Goal: Task Accomplishment & Management: Manage account settings

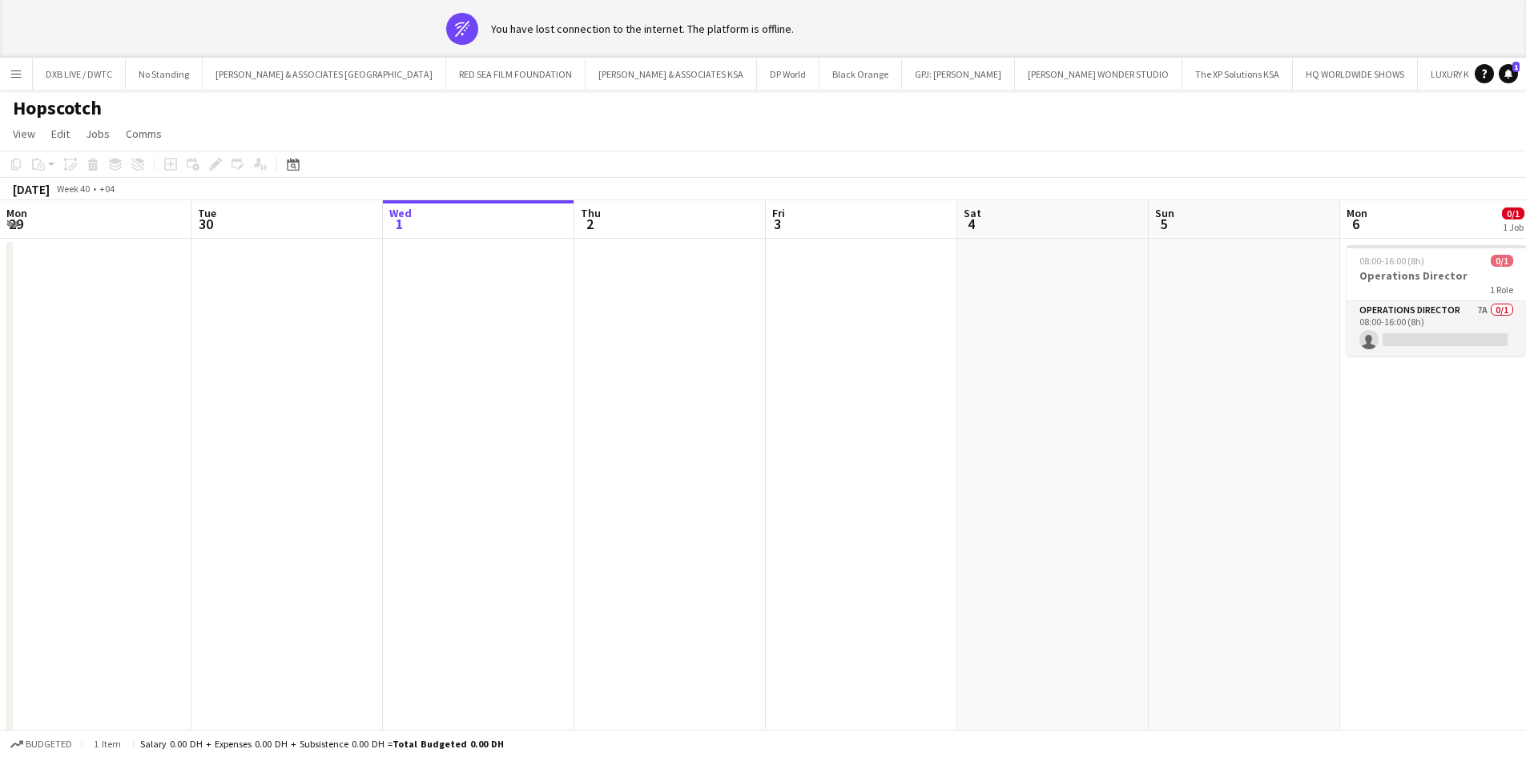
scroll to position [0, 518]
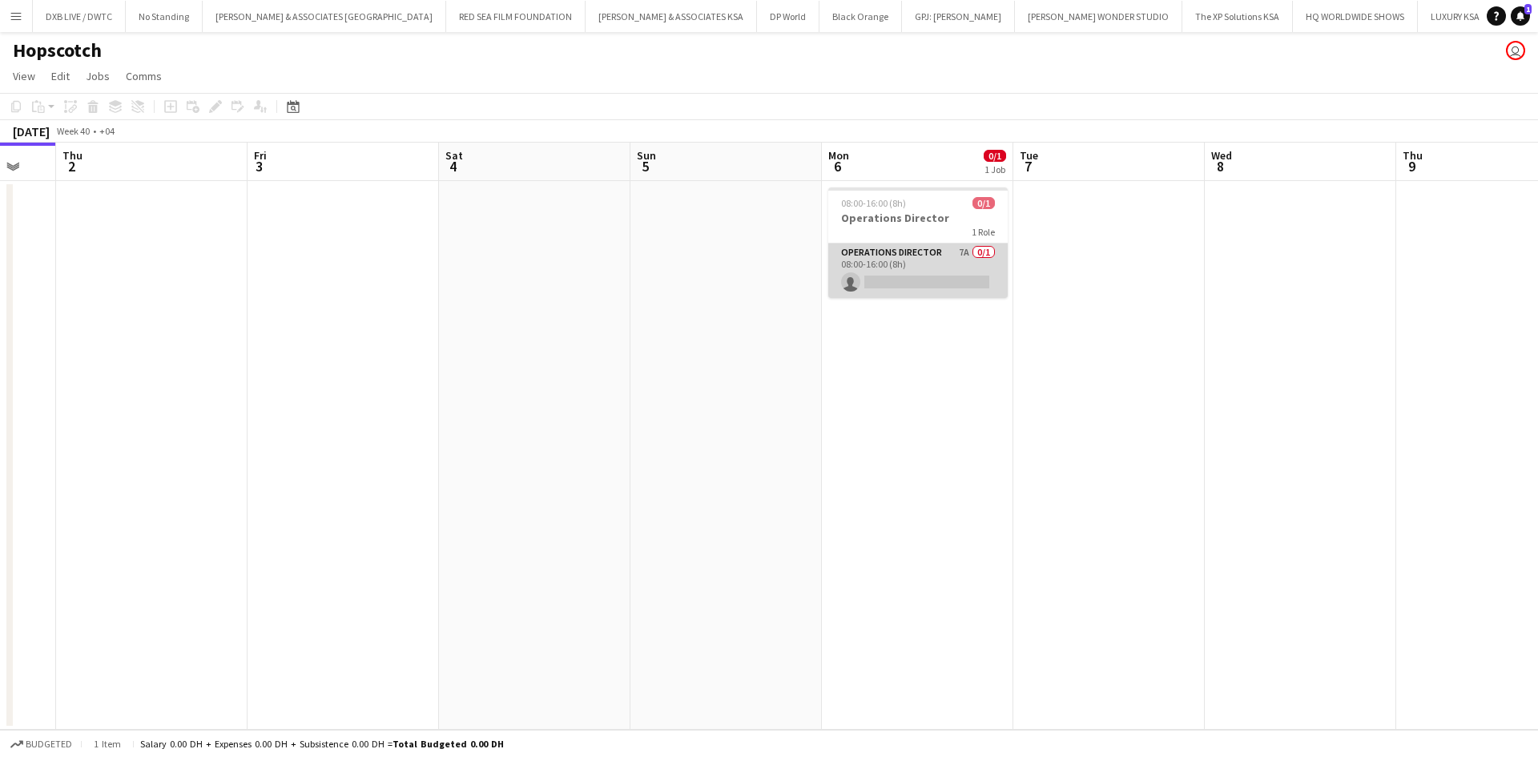
click at [861, 278] on app-card-role "Operations Director 7A 0/1 08:00-16:00 (8h) single-neutral-actions" at bounding box center [917, 271] width 179 height 54
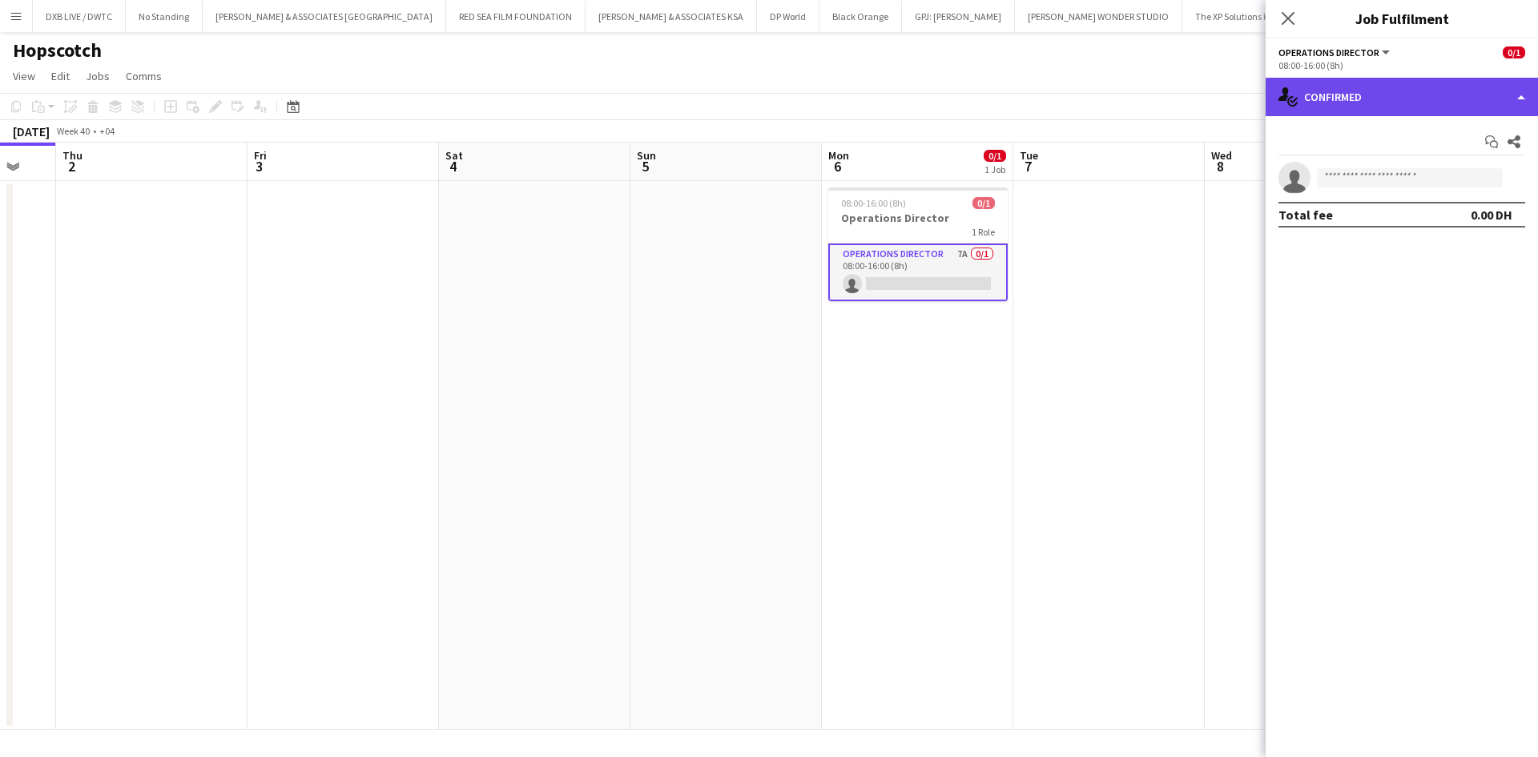
click at [1327, 91] on div "single-neutral-actions-check-2 Confirmed" at bounding box center [1402, 97] width 272 height 38
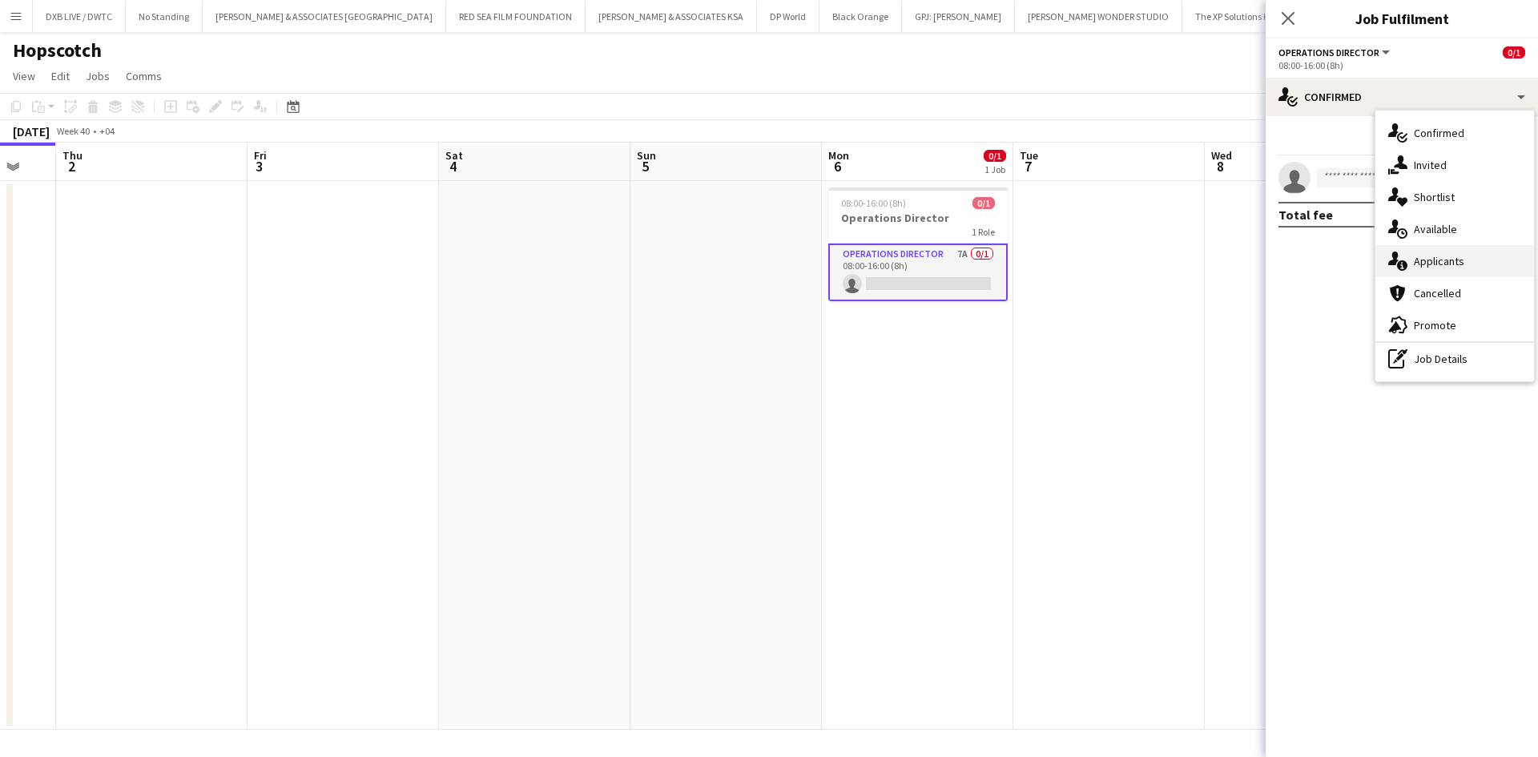
click at [1481, 246] on div "single-neutral-actions-information Applicants" at bounding box center [1454, 261] width 159 height 32
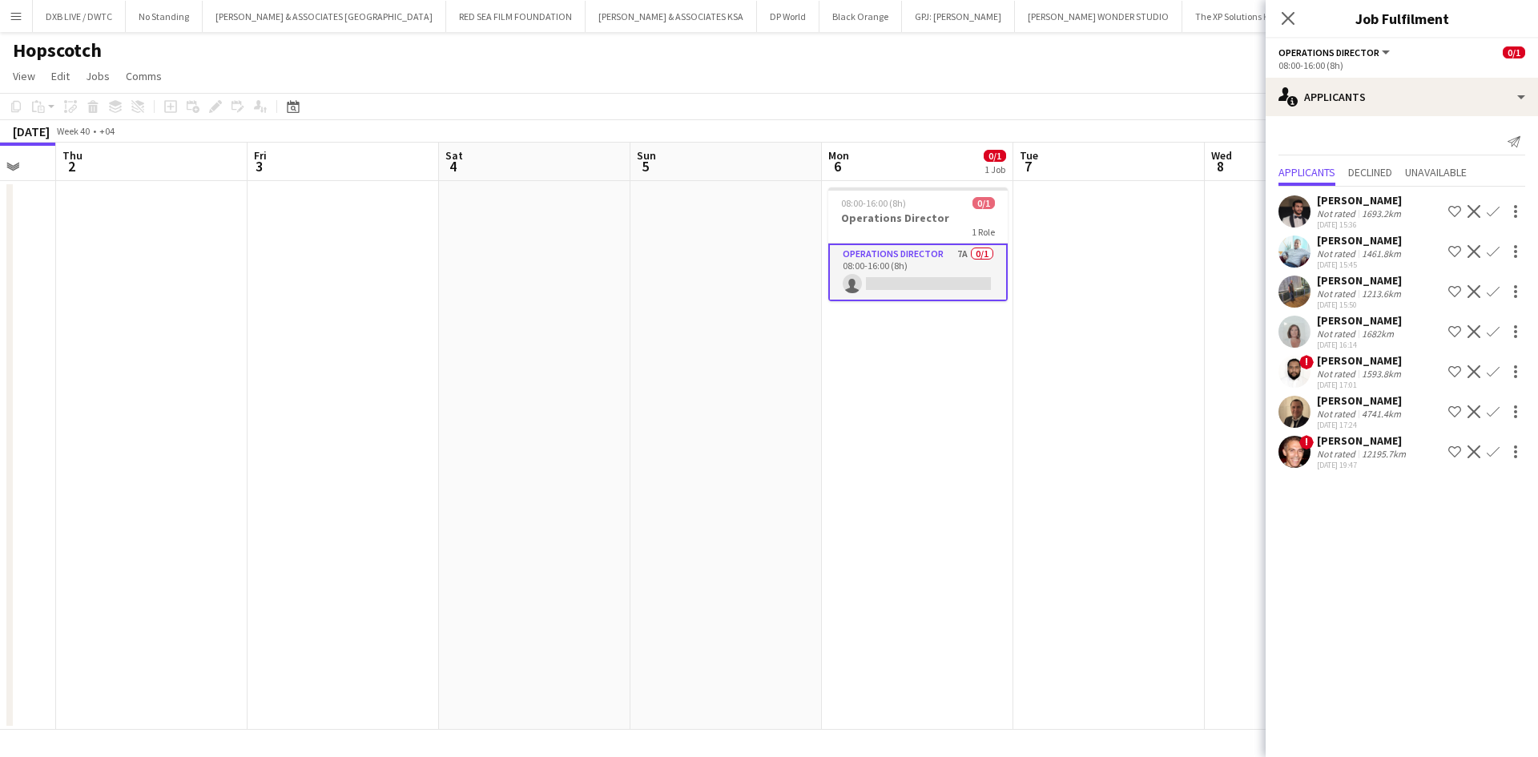
click at [910, 372] on app-date-cell "08:00-16:00 (8h) 0/1 Operations Director 1 Role Operations Director 7A 0/1 08:0…" at bounding box center [917, 455] width 191 height 549
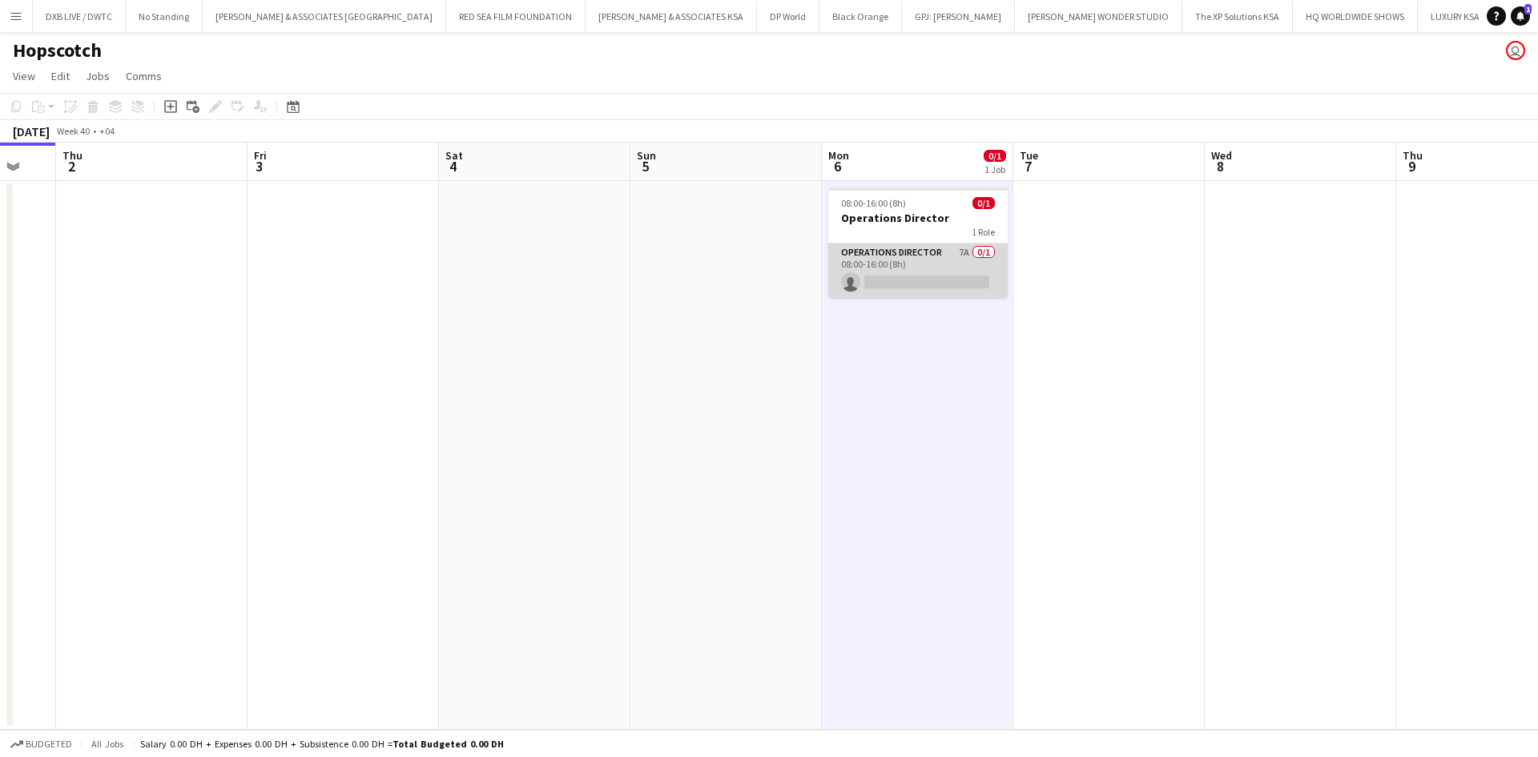
click at [886, 262] on app-card-role "Operations Director 7A 0/1 08:00-16:00 (8h) single-neutral-actions" at bounding box center [917, 271] width 179 height 54
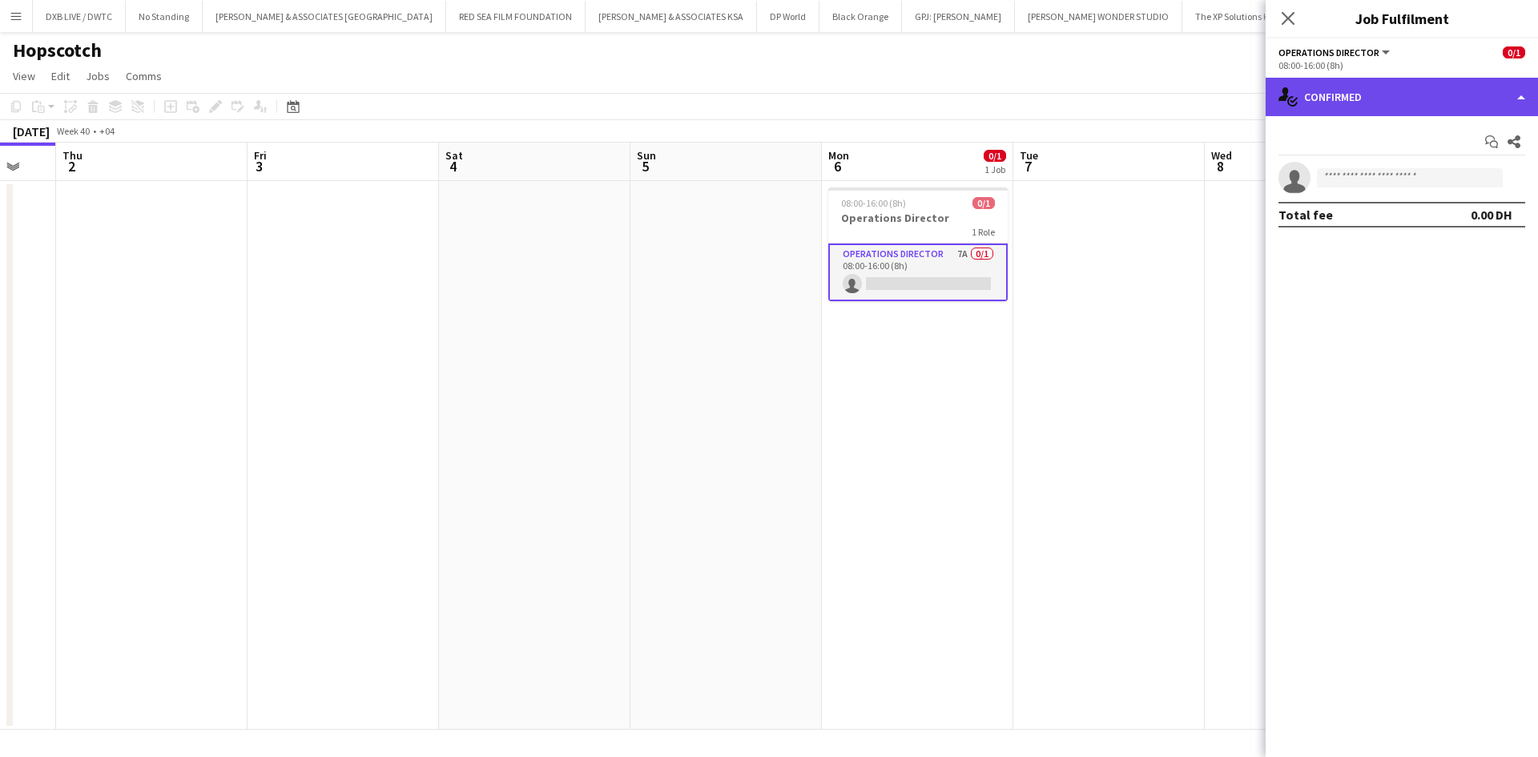
click at [1371, 99] on div "single-neutral-actions-check-2 Confirmed" at bounding box center [1402, 97] width 272 height 38
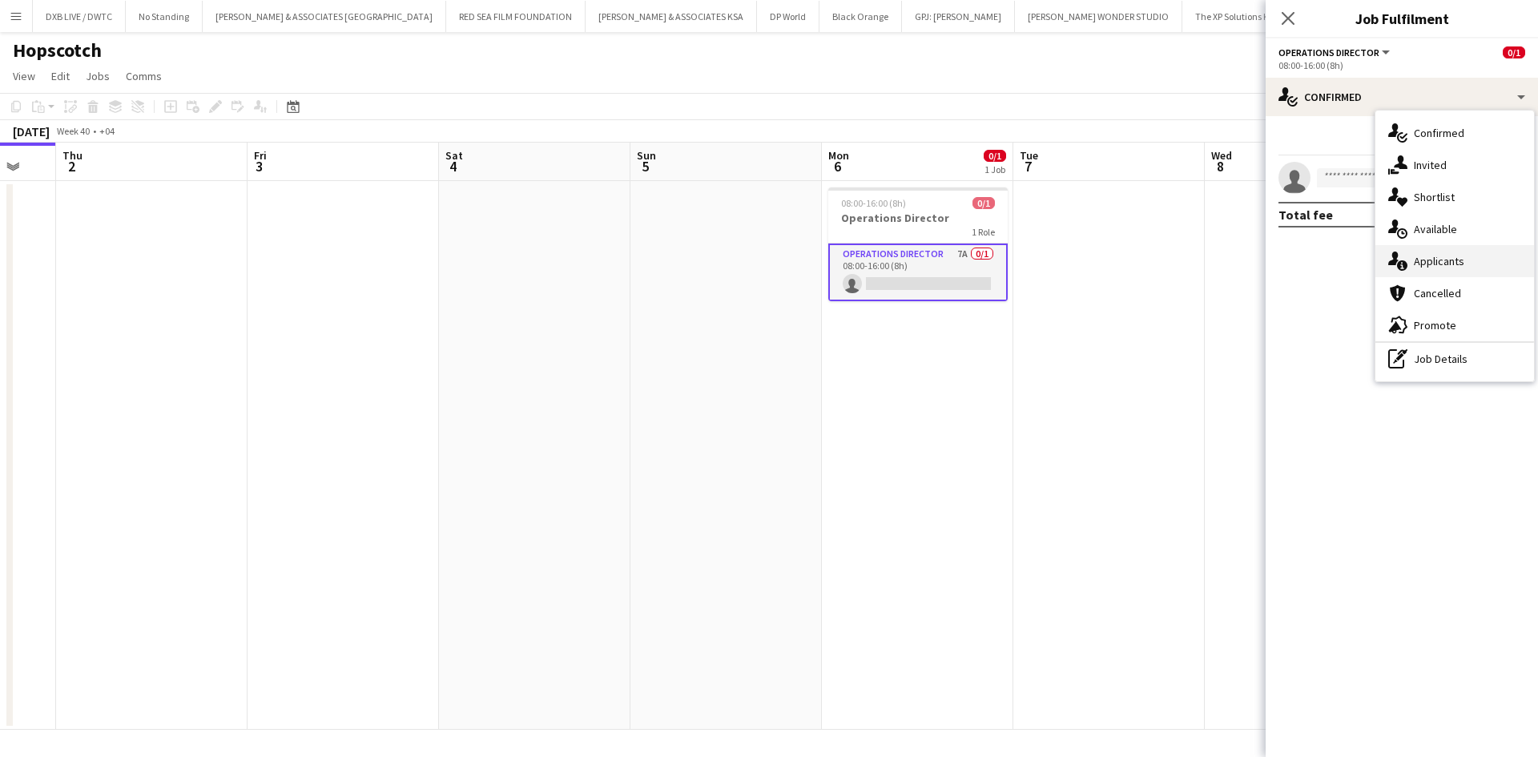
click at [1434, 260] on span "Applicants" at bounding box center [1439, 261] width 50 height 14
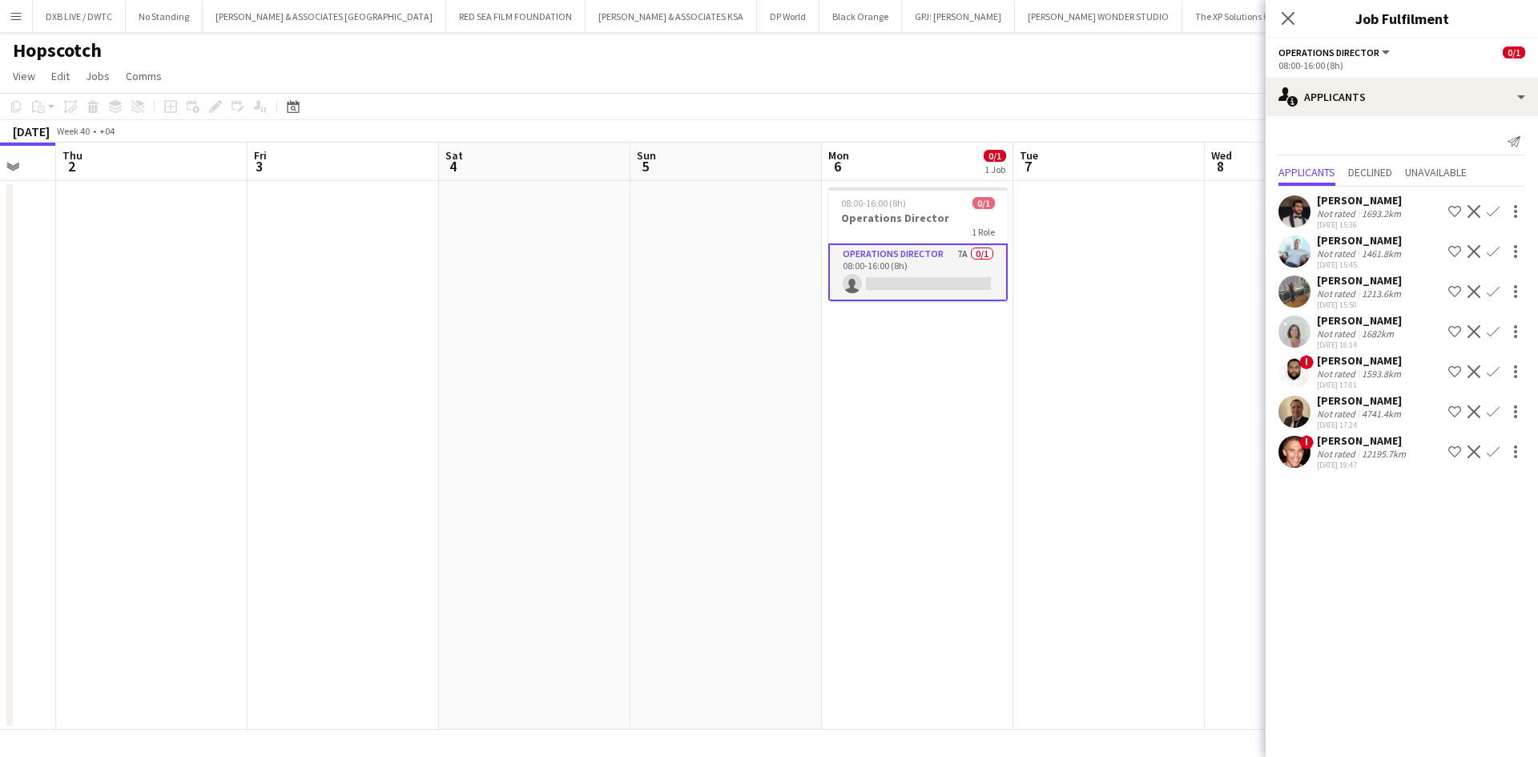
click at [1367, 410] on div "4741.4km" at bounding box center [1382, 414] width 46 height 12
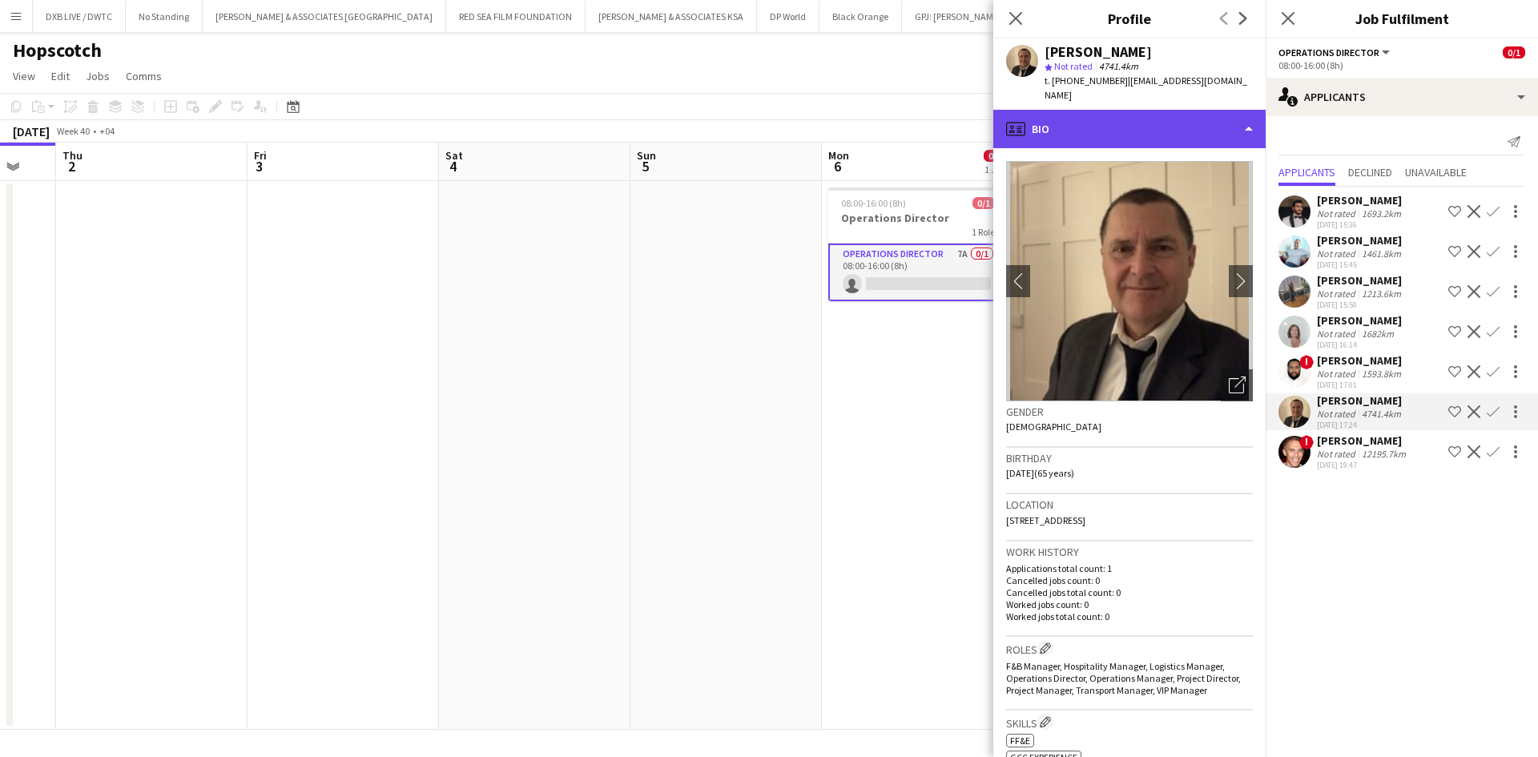
click at [1075, 110] on div "profile Bio" at bounding box center [1129, 129] width 272 height 38
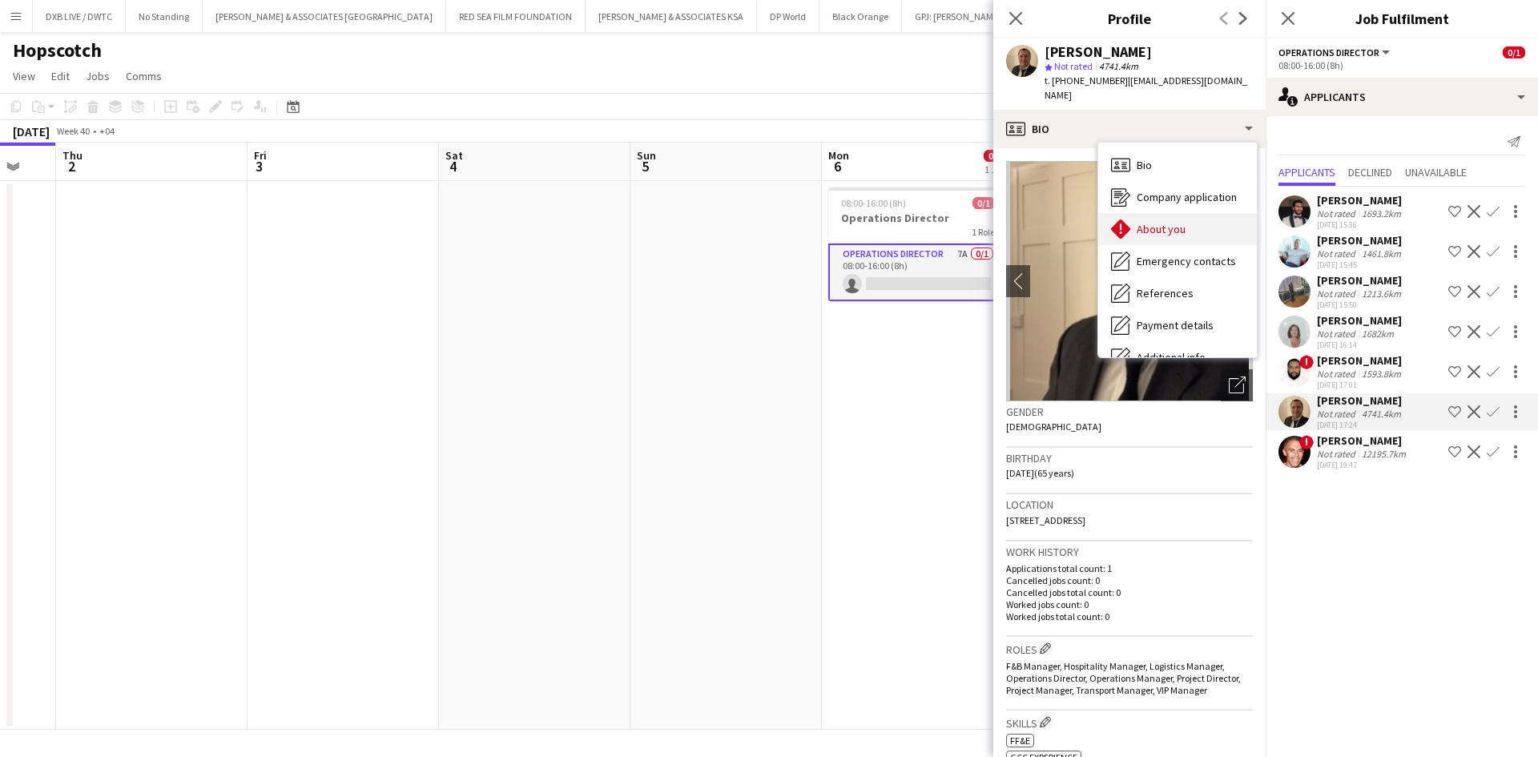
click at [1179, 226] on div "About you About you" at bounding box center [1177, 229] width 159 height 32
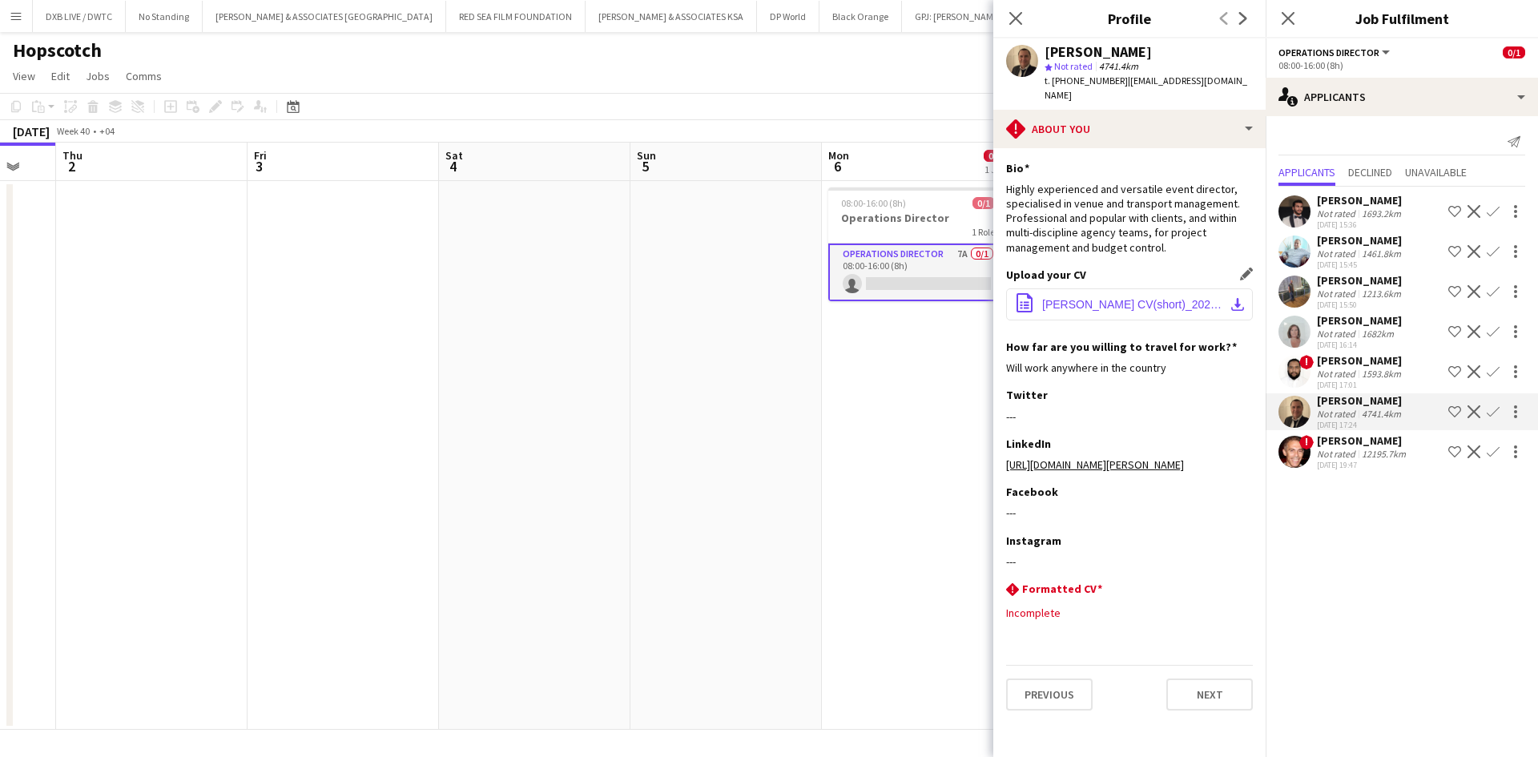
click at [1146, 288] on button "office-file-sheet [PERSON_NAME] CV(short)_20250711.pdf download-bottom" at bounding box center [1129, 304] width 247 height 32
drag, startPoint x: 1342, startPoint y: 441, endPoint x: 1394, endPoint y: 445, distance: 52.2
click at [1342, 441] on div "[PERSON_NAME]" at bounding box center [1363, 440] width 92 height 14
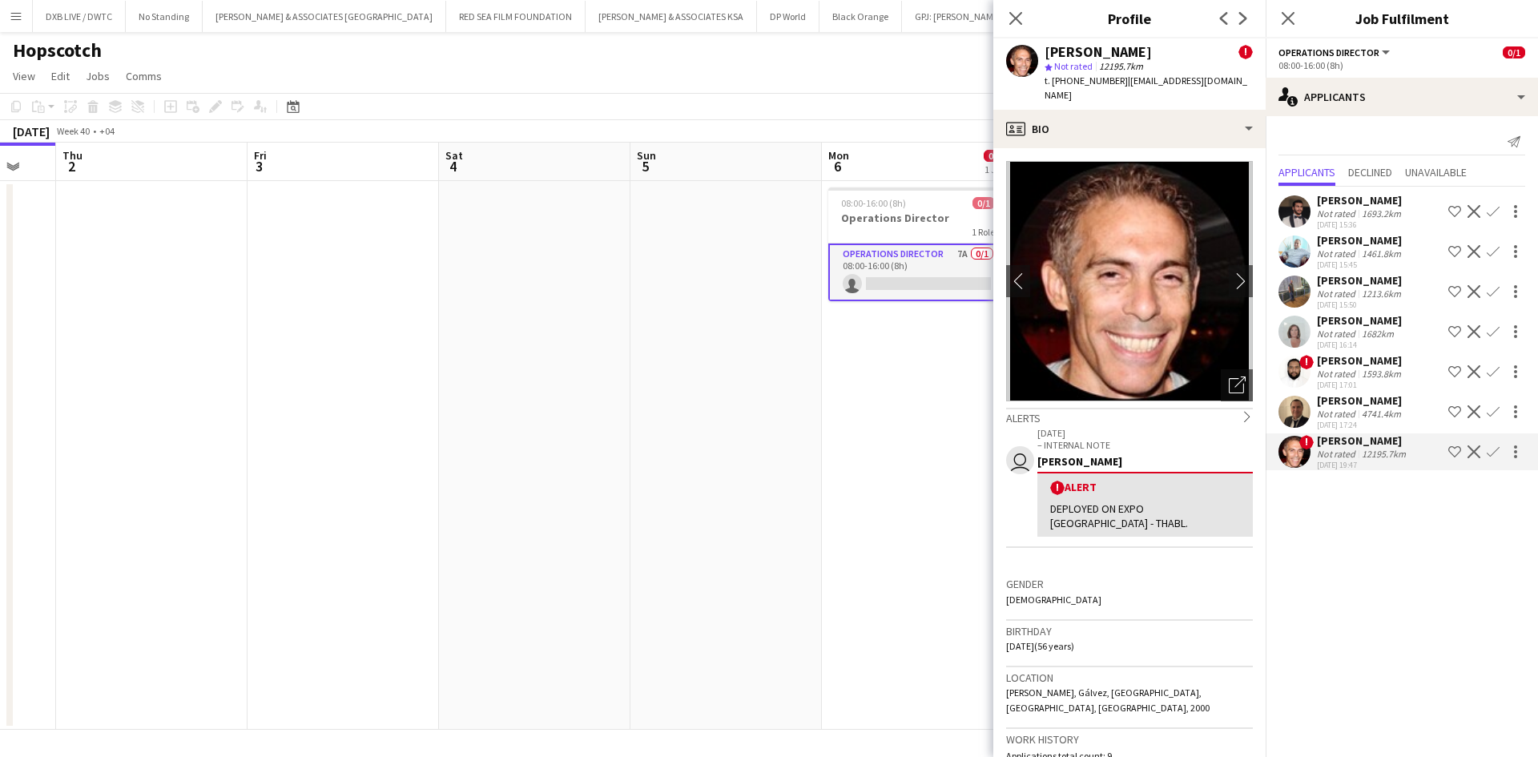
click at [1367, 368] on div "1593.8km" at bounding box center [1382, 374] width 46 height 12
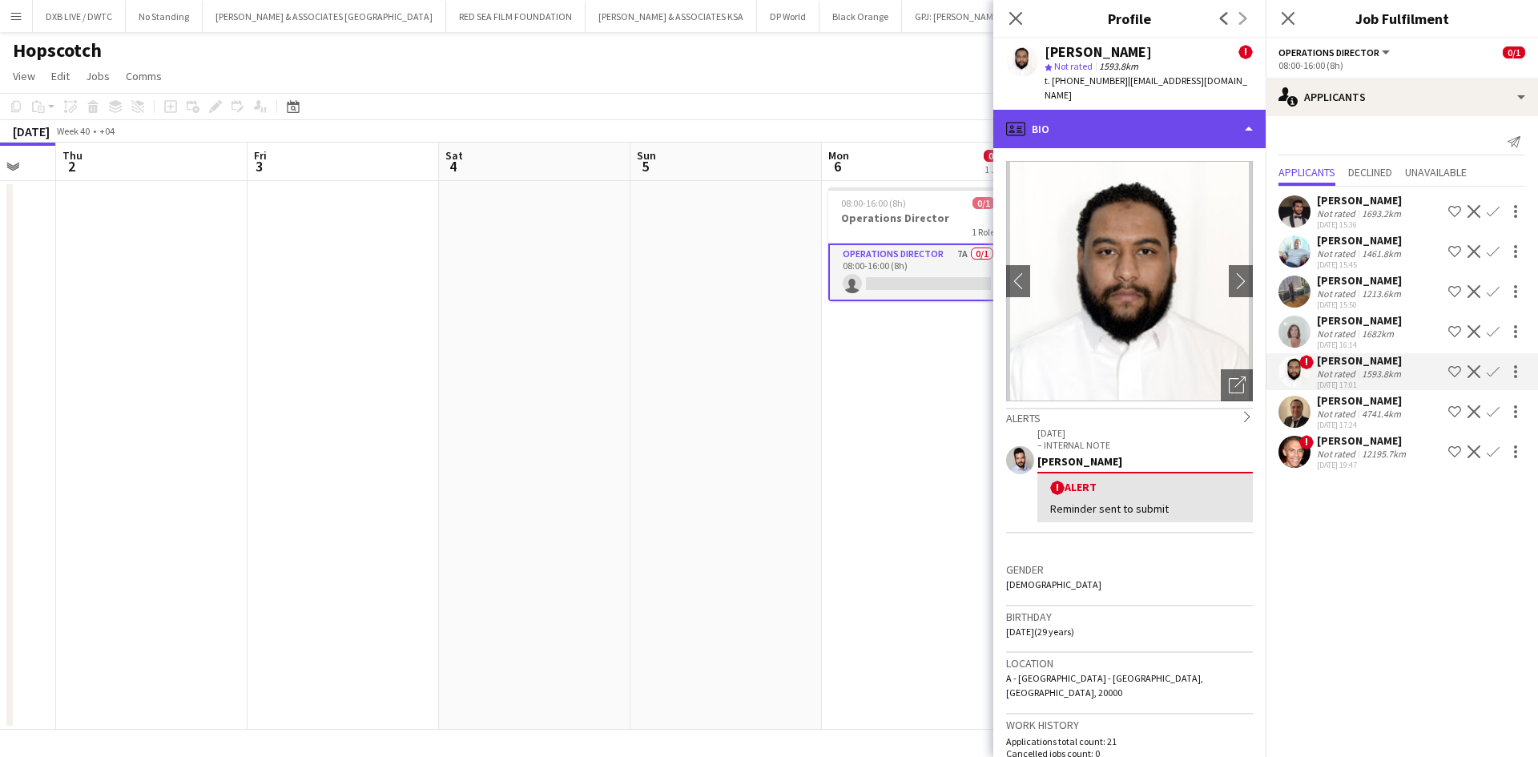
click at [1187, 121] on div "profile Bio" at bounding box center [1129, 129] width 272 height 38
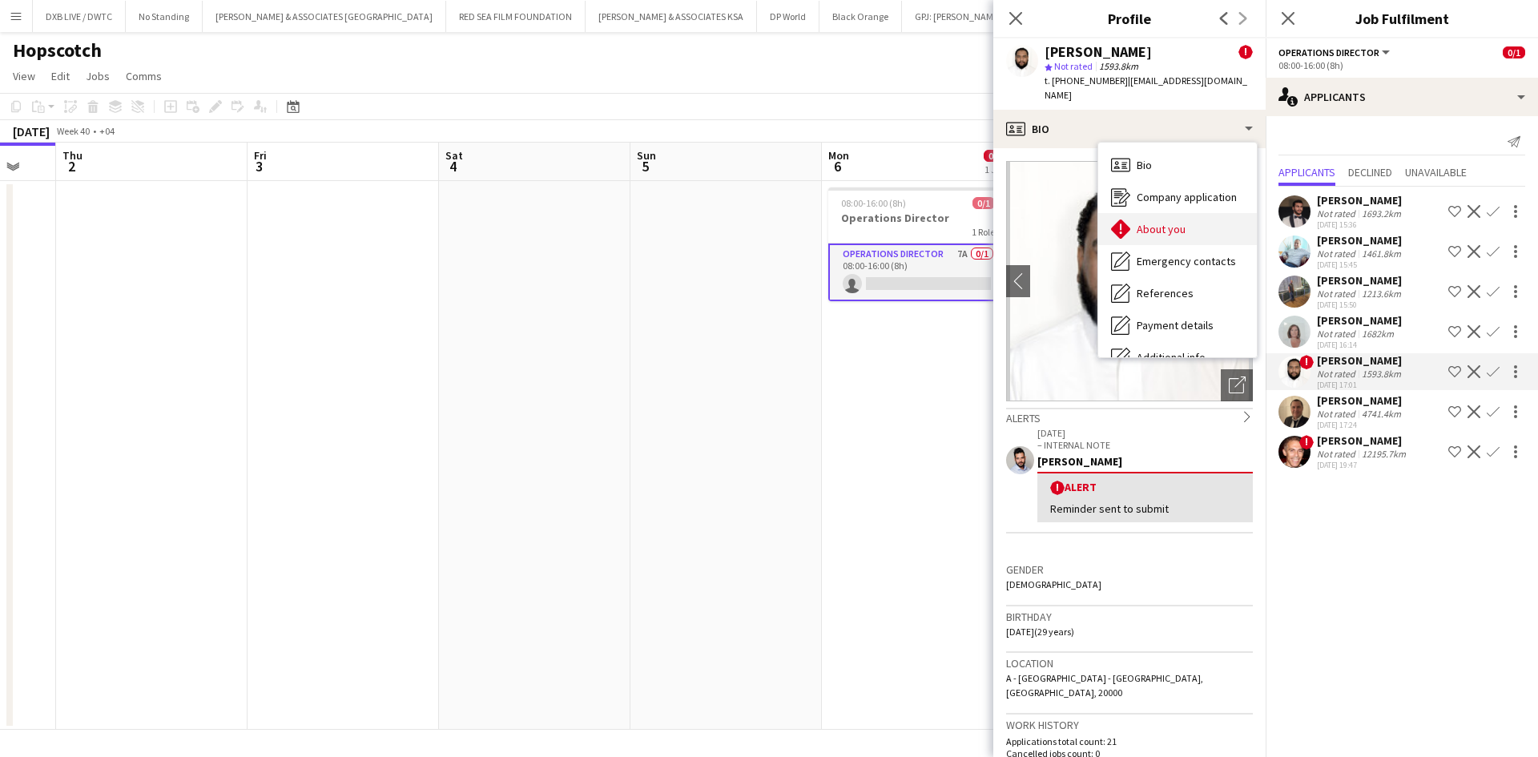
click at [1202, 213] on div "About you About you" at bounding box center [1177, 229] width 159 height 32
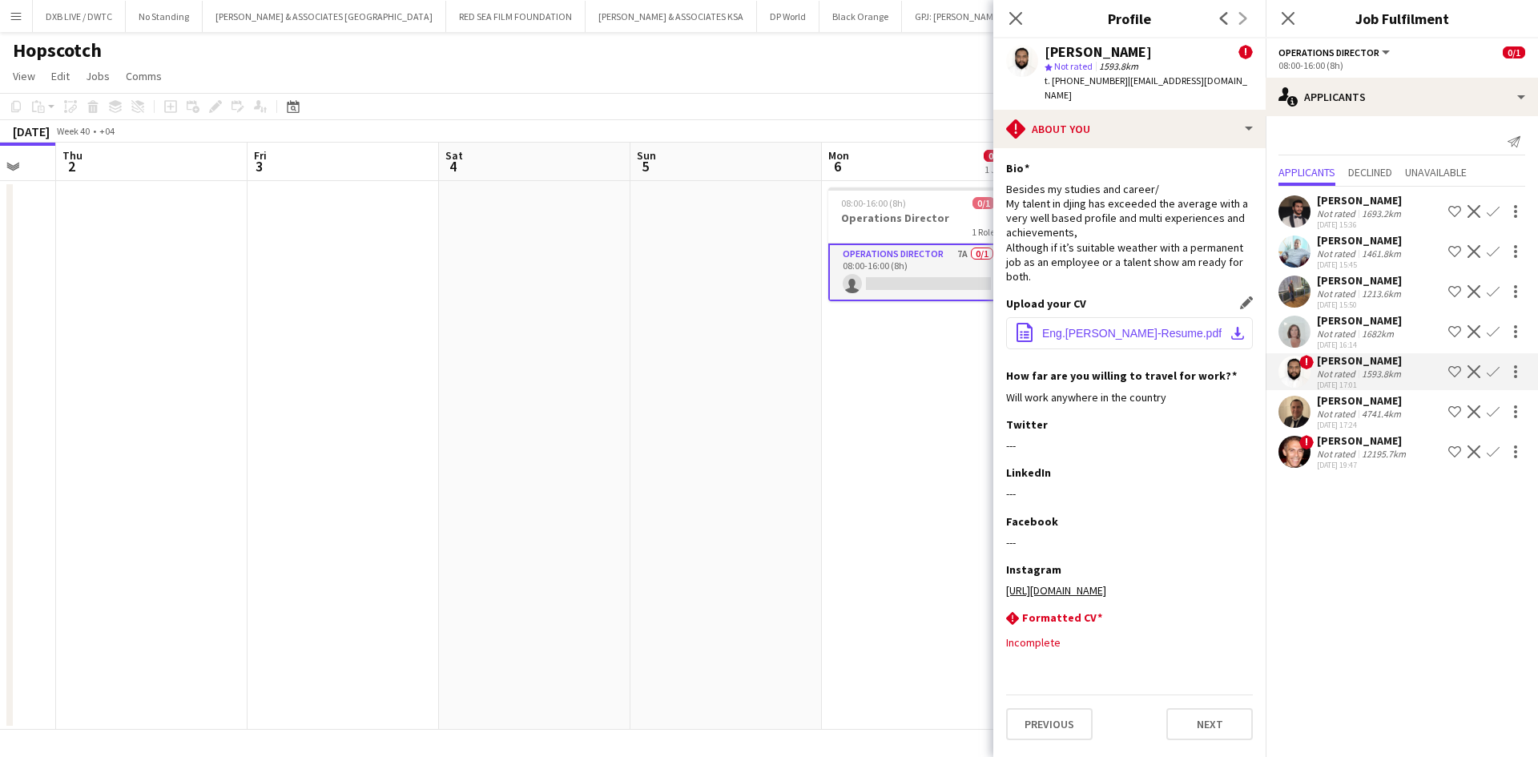
click at [1129, 328] on button "office-file-sheet Eng.[PERSON_NAME]-Resume.pdf download-bottom" at bounding box center [1129, 333] width 247 height 32
click at [1382, 372] on div "1593.8km" at bounding box center [1382, 374] width 46 height 12
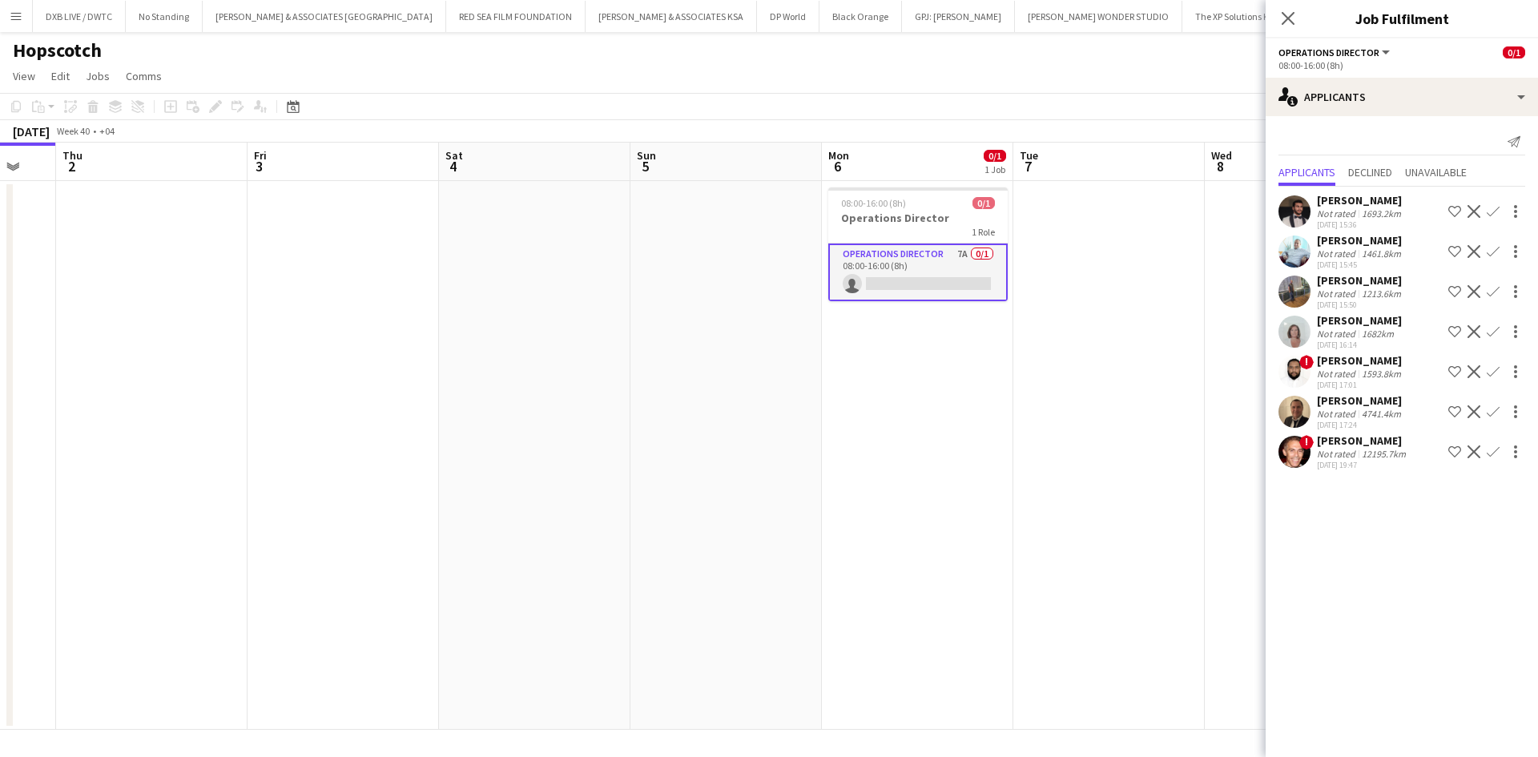
click at [1371, 369] on div "1593.8km" at bounding box center [1382, 374] width 46 height 12
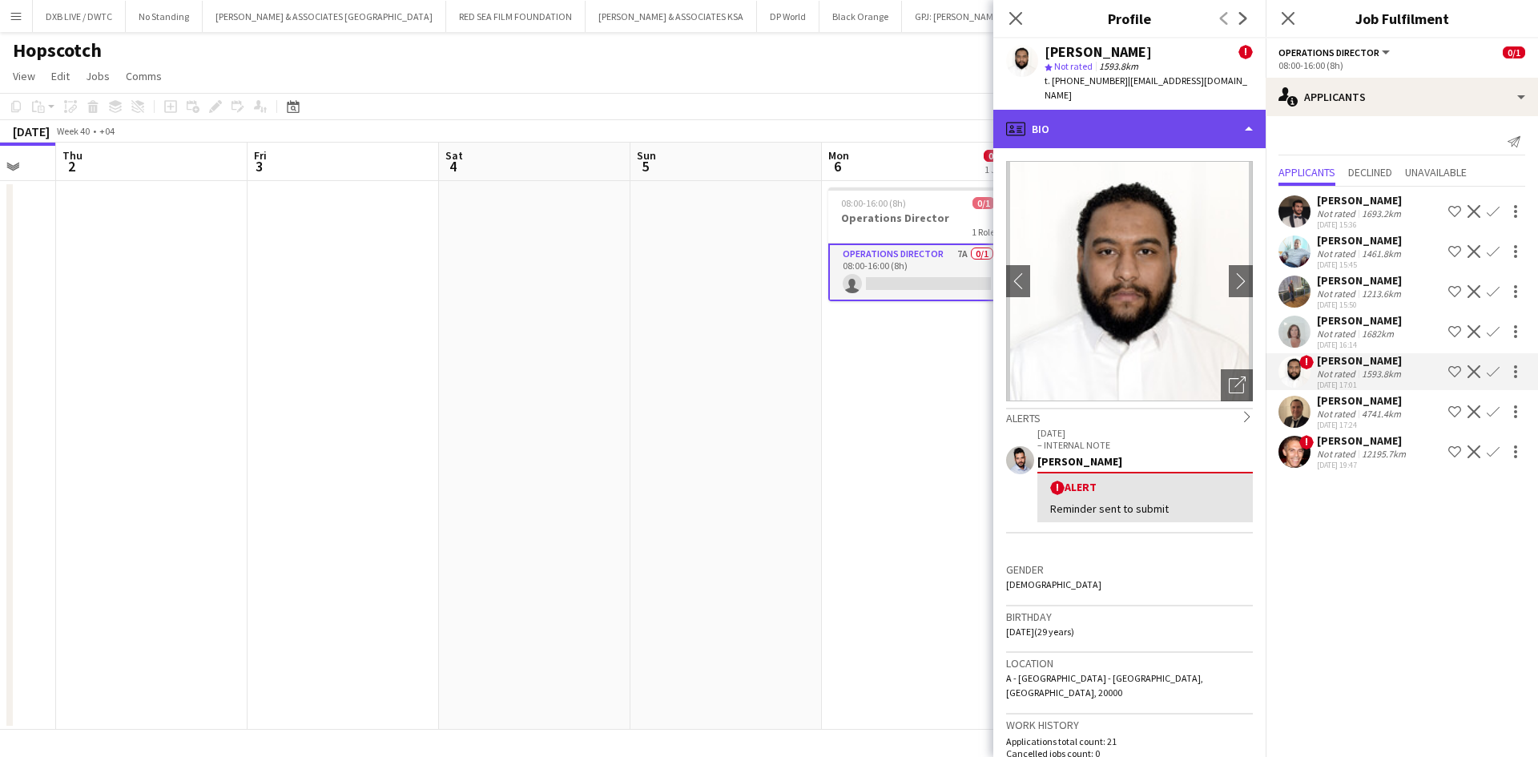
click at [1093, 114] on div "profile Bio" at bounding box center [1129, 129] width 272 height 38
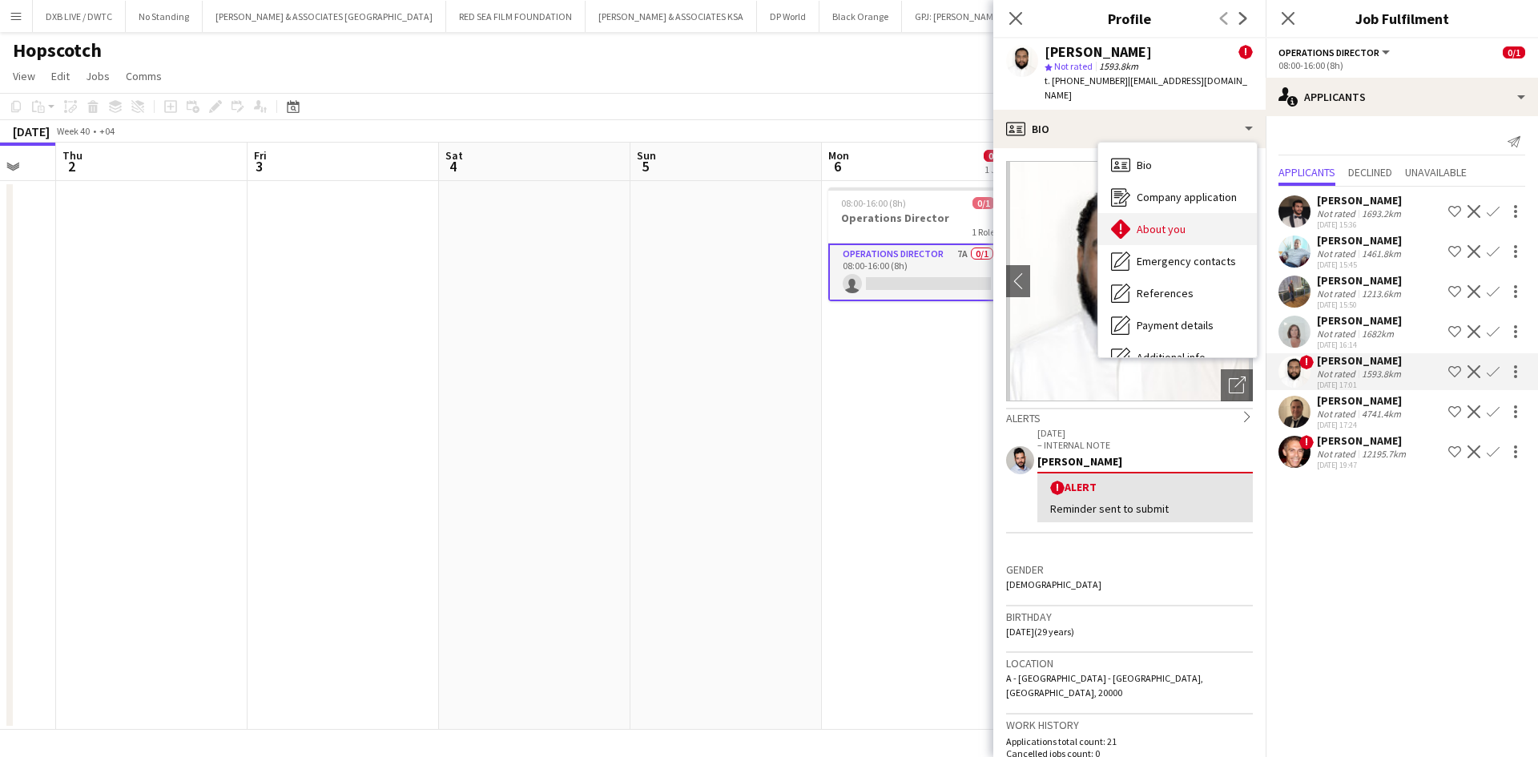
click at [1158, 222] on span "About you" at bounding box center [1161, 229] width 49 height 14
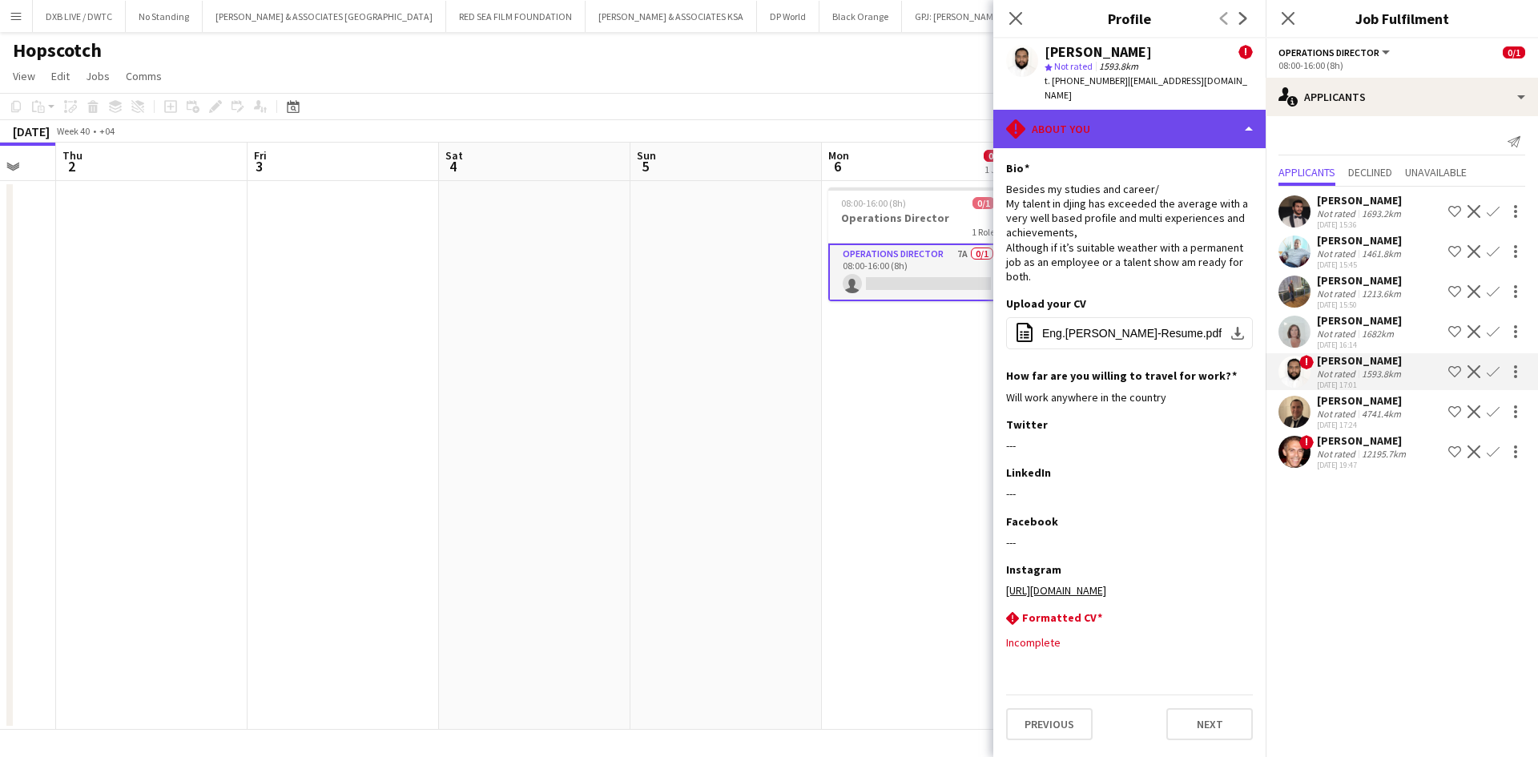
click at [1121, 110] on div "rhombus-alert About you" at bounding box center [1129, 129] width 272 height 38
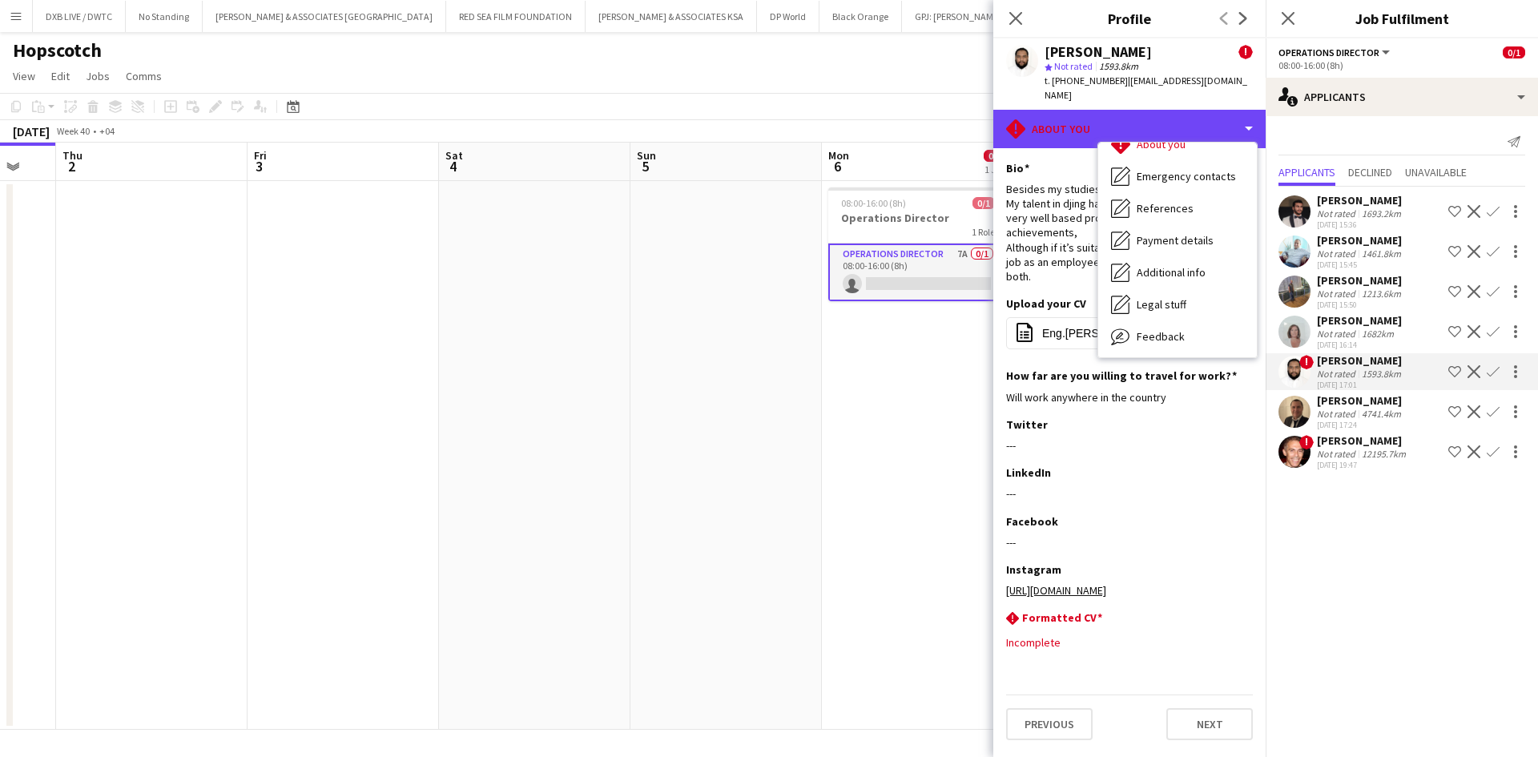
scroll to position [119, 0]
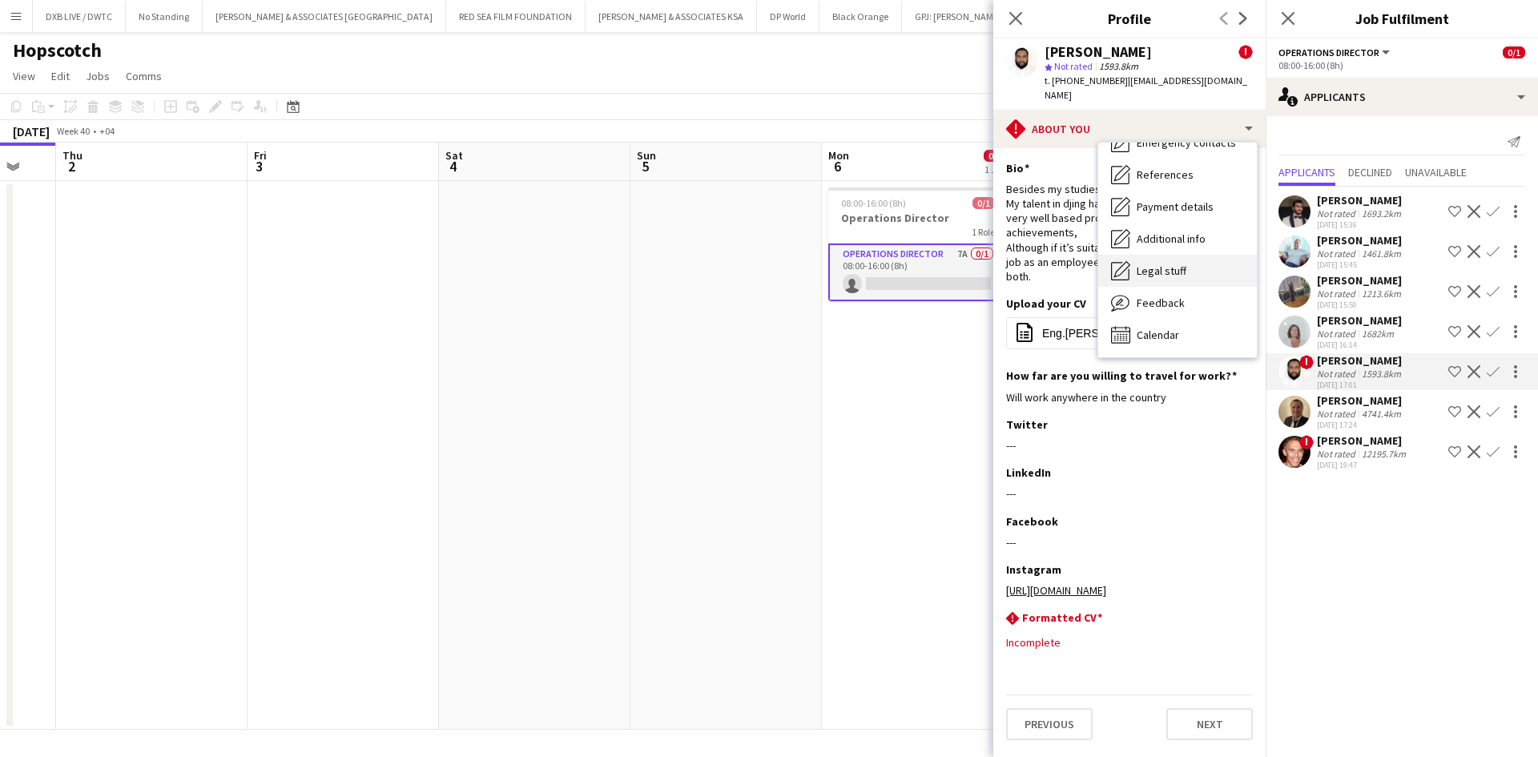
click at [1177, 264] on span "Legal stuff" at bounding box center [1162, 271] width 50 height 14
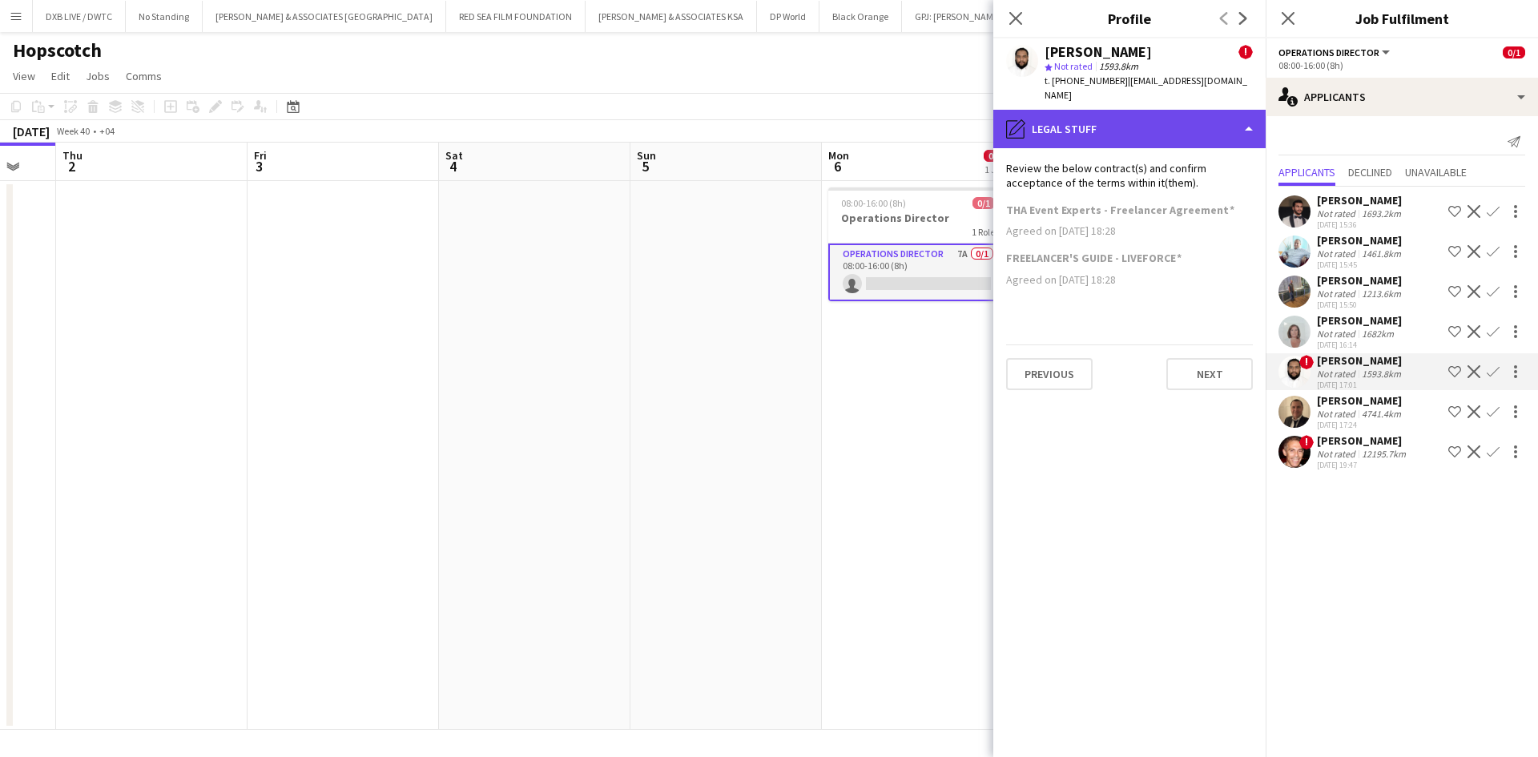
click at [1147, 118] on div "pencil4 Legal stuff" at bounding box center [1129, 129] width 272 height 38
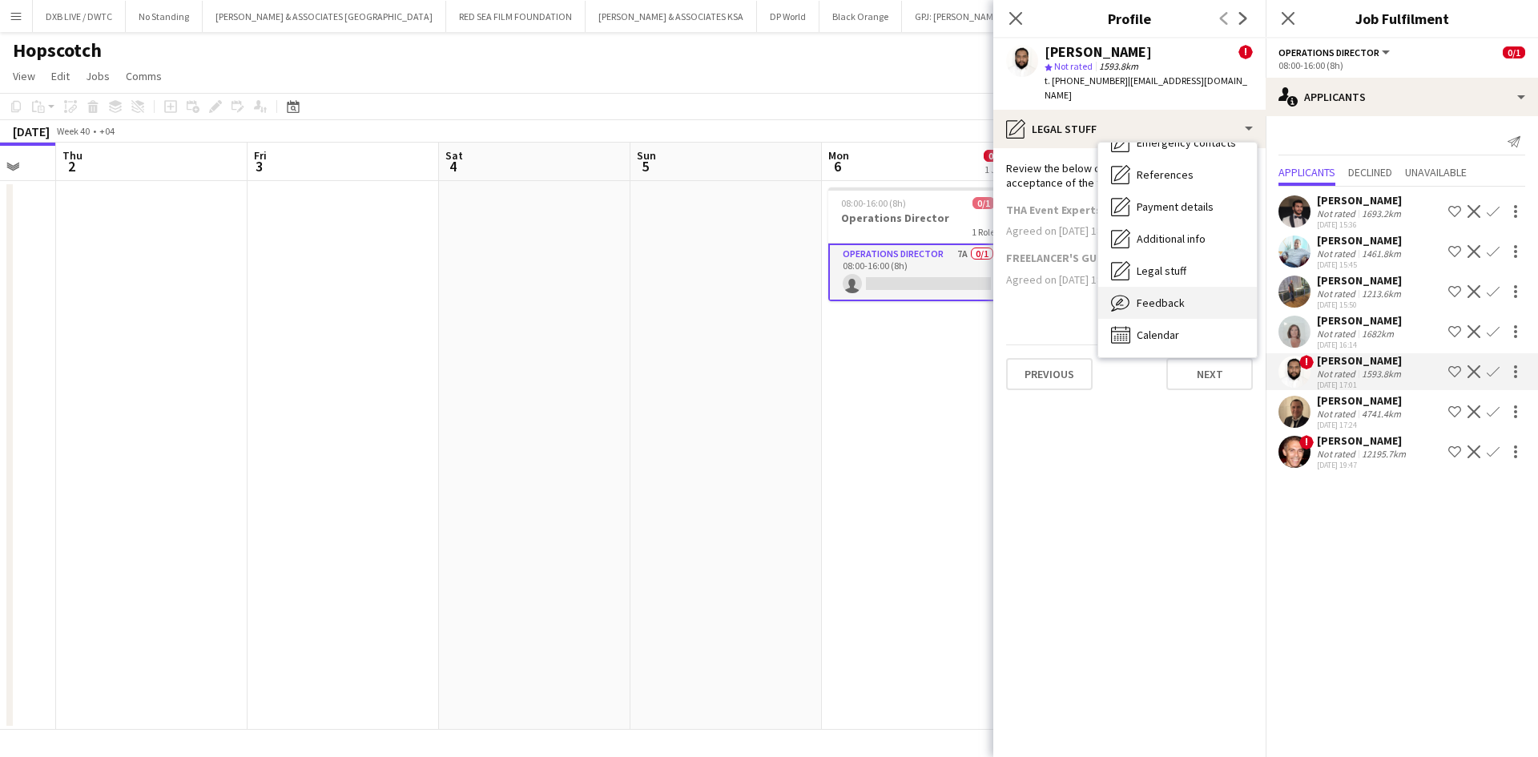
click at [1183, 294] on div "Feedback Feedback" at bounding box center [1177, 303] width 159 height 32
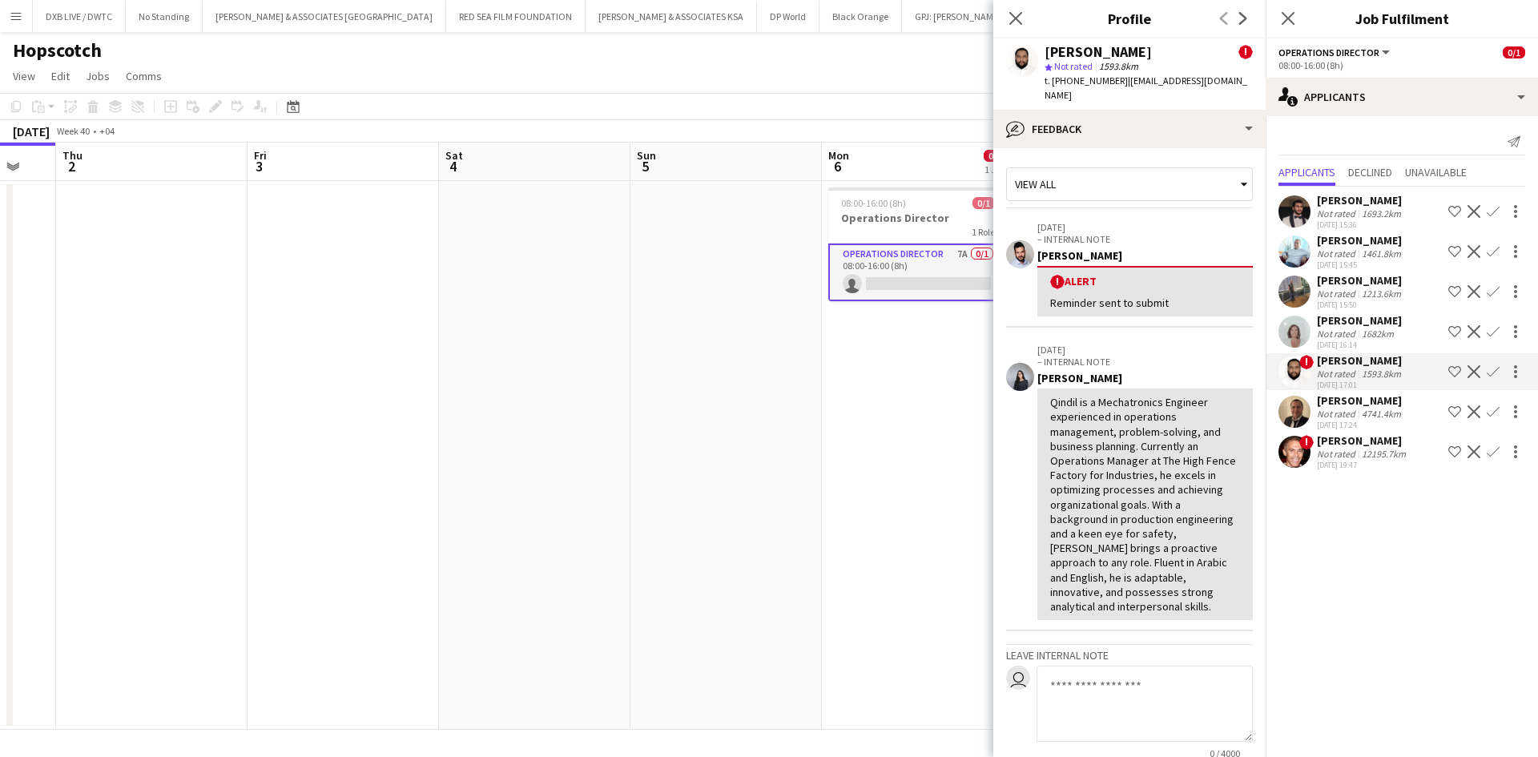
click at [1471, 372] on app-icon "Decline" at bounding box center [1474, 371] width 13 height 13
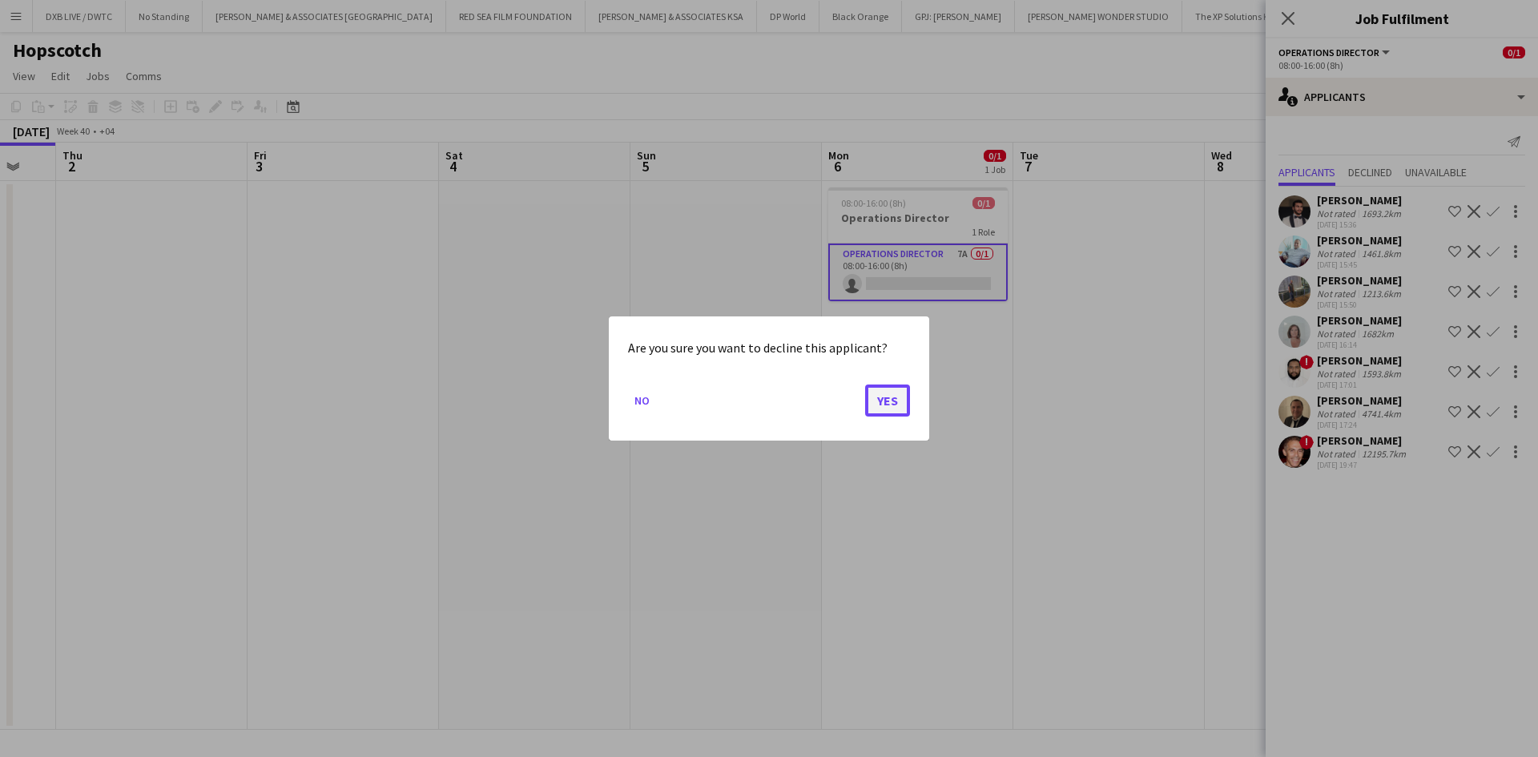
click at [894, 410] on button "Yes" at bounding box center [887, 401] width 45 height 32
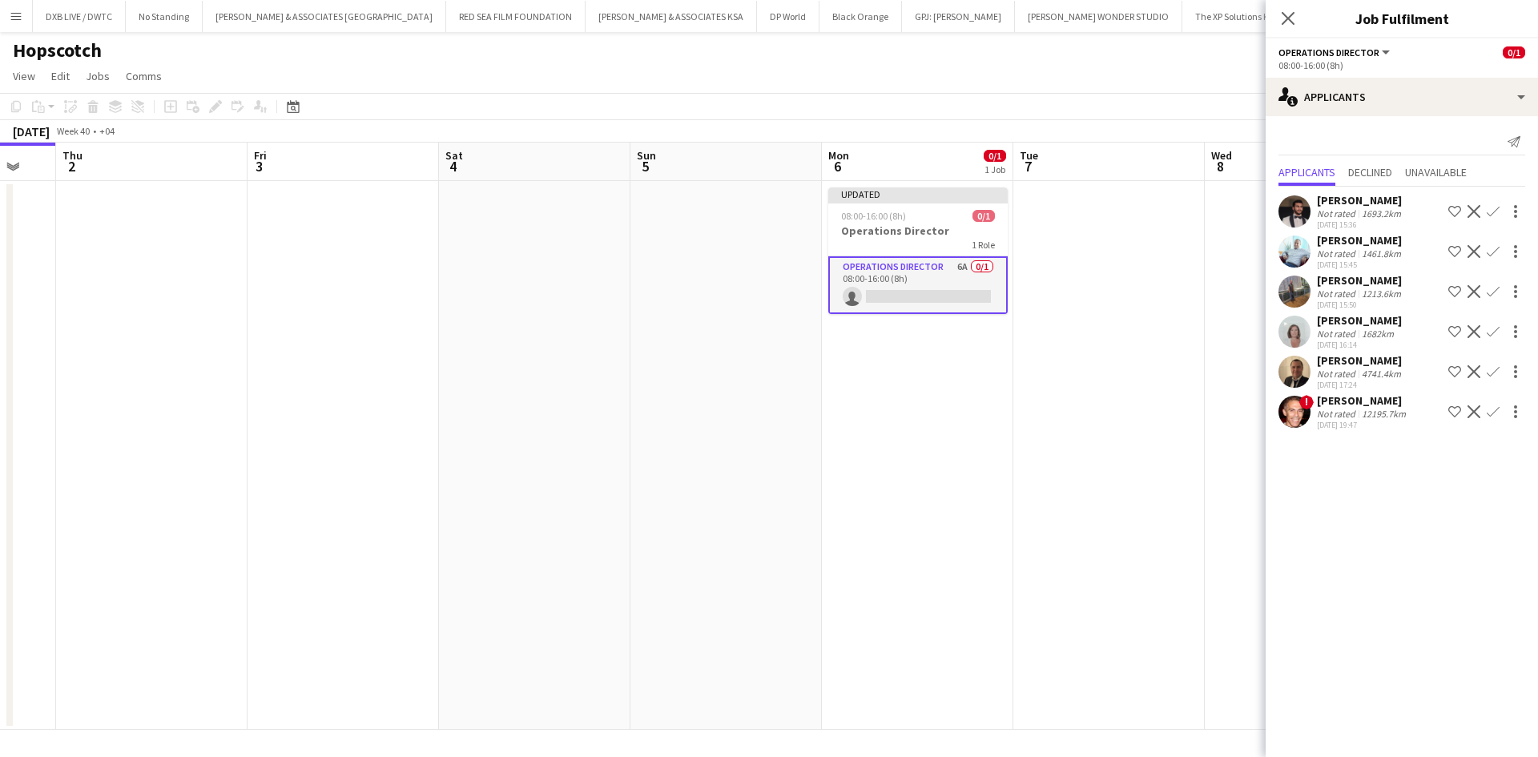
click at [1480, 411] on button "Decline" at bounding box center [1473, 411] width 19 height 19
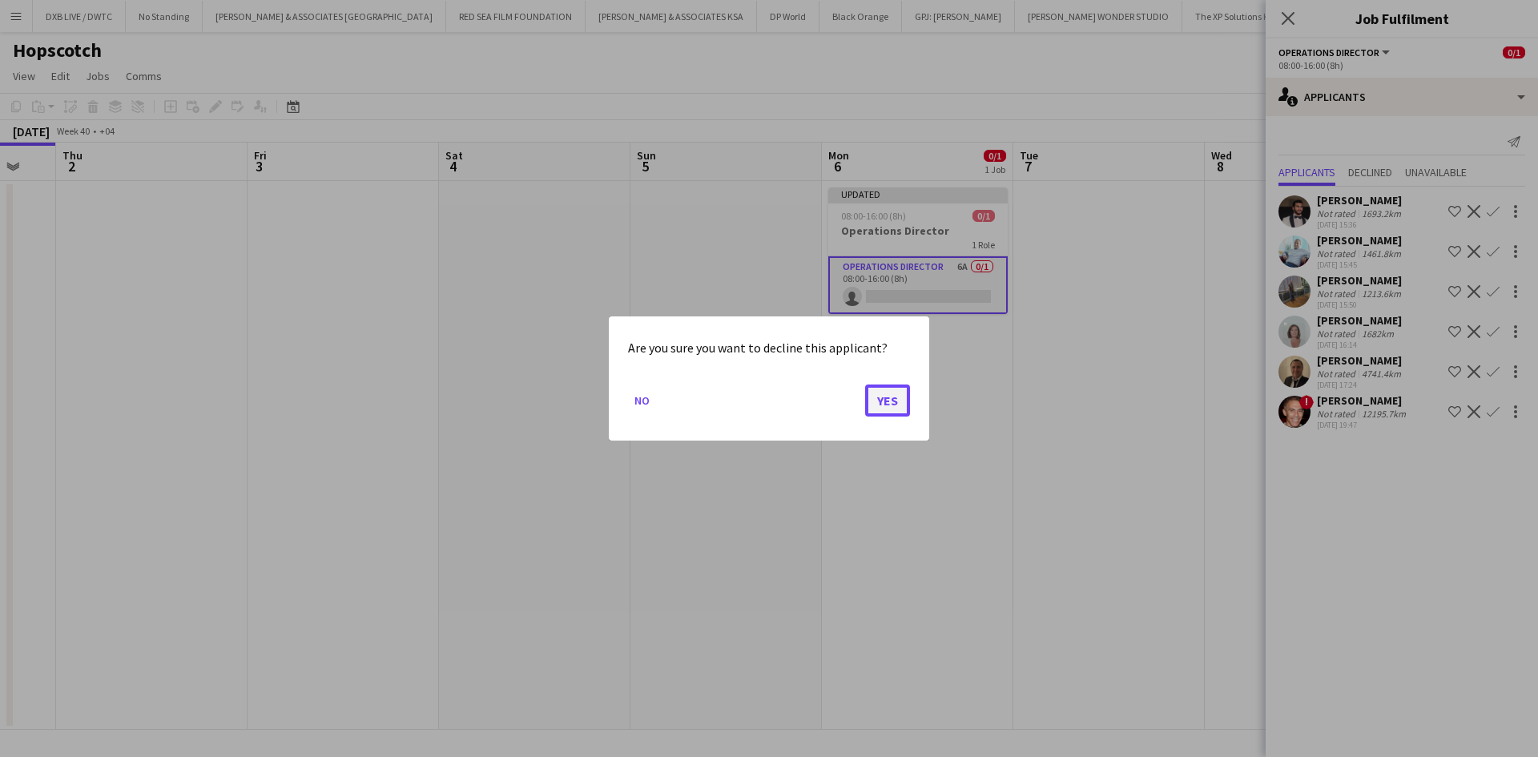
click at [882, 409] on button "Yes" at bounding box center [887, 401] width 45 height 32
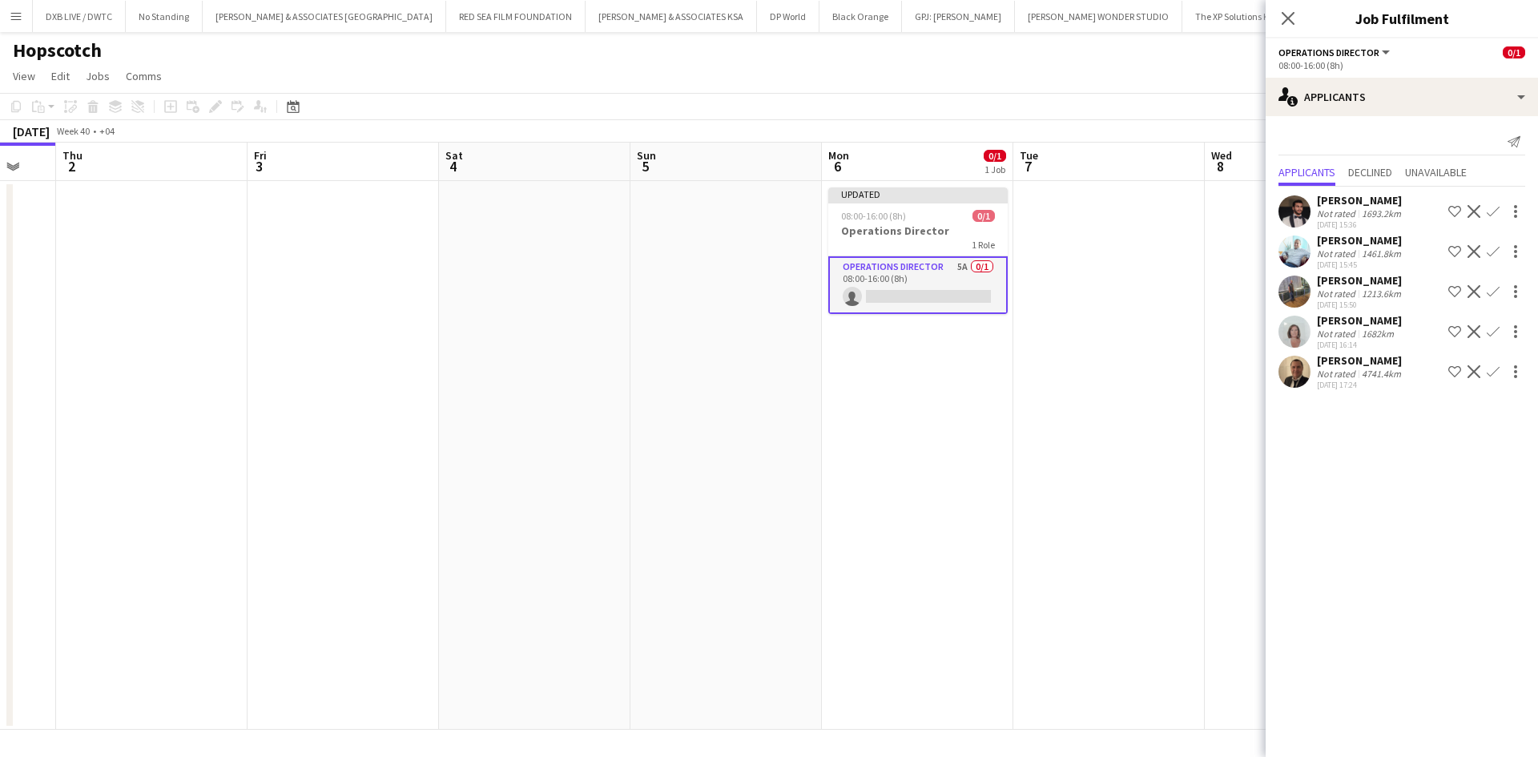
click at [1366, 292] on div "1213.6km" at bounding box center [1382, 294] width 46 height 12
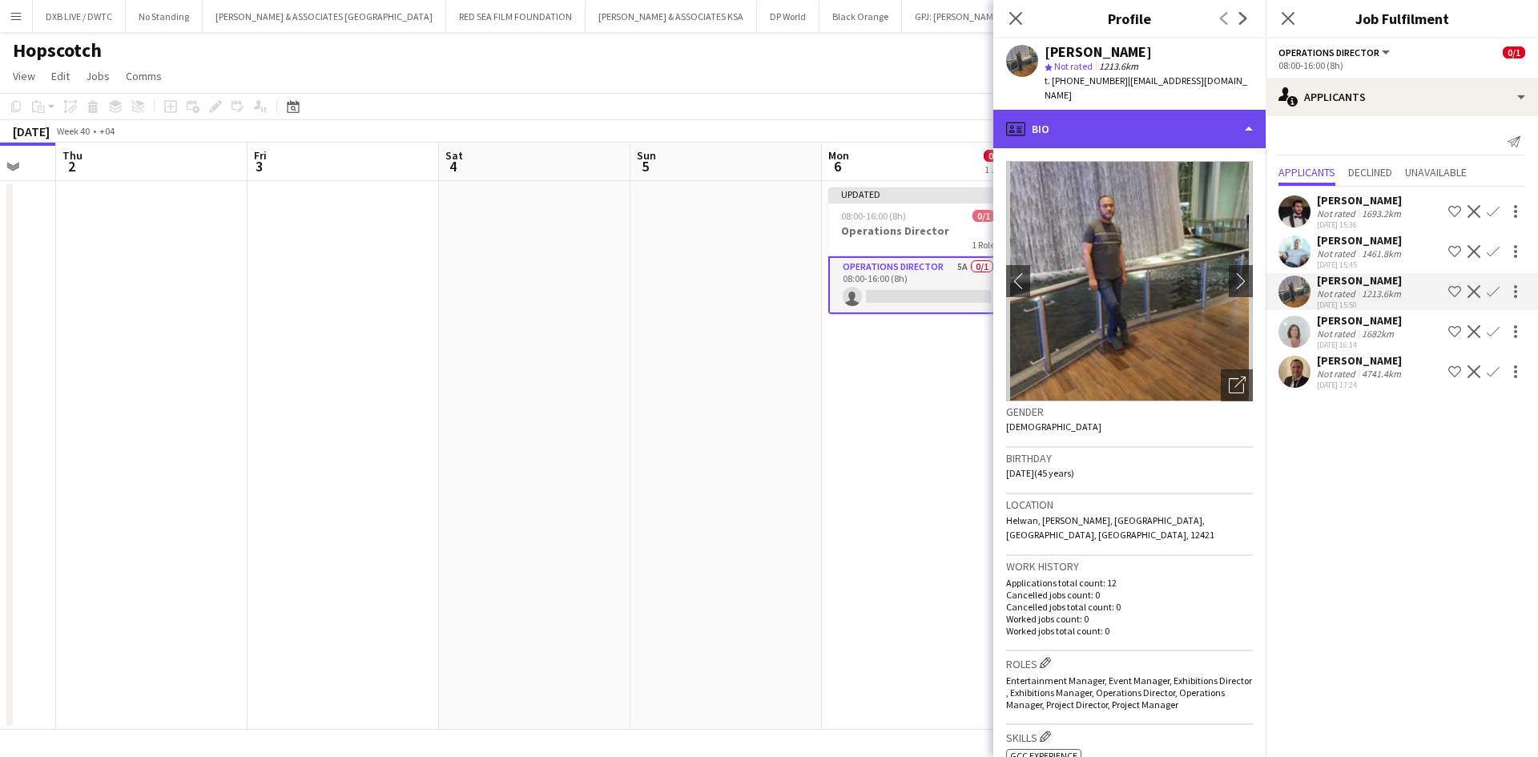
click at [1073, 115] on div "profile Bio" at bounding box center [1129, 129] width 272 height 38
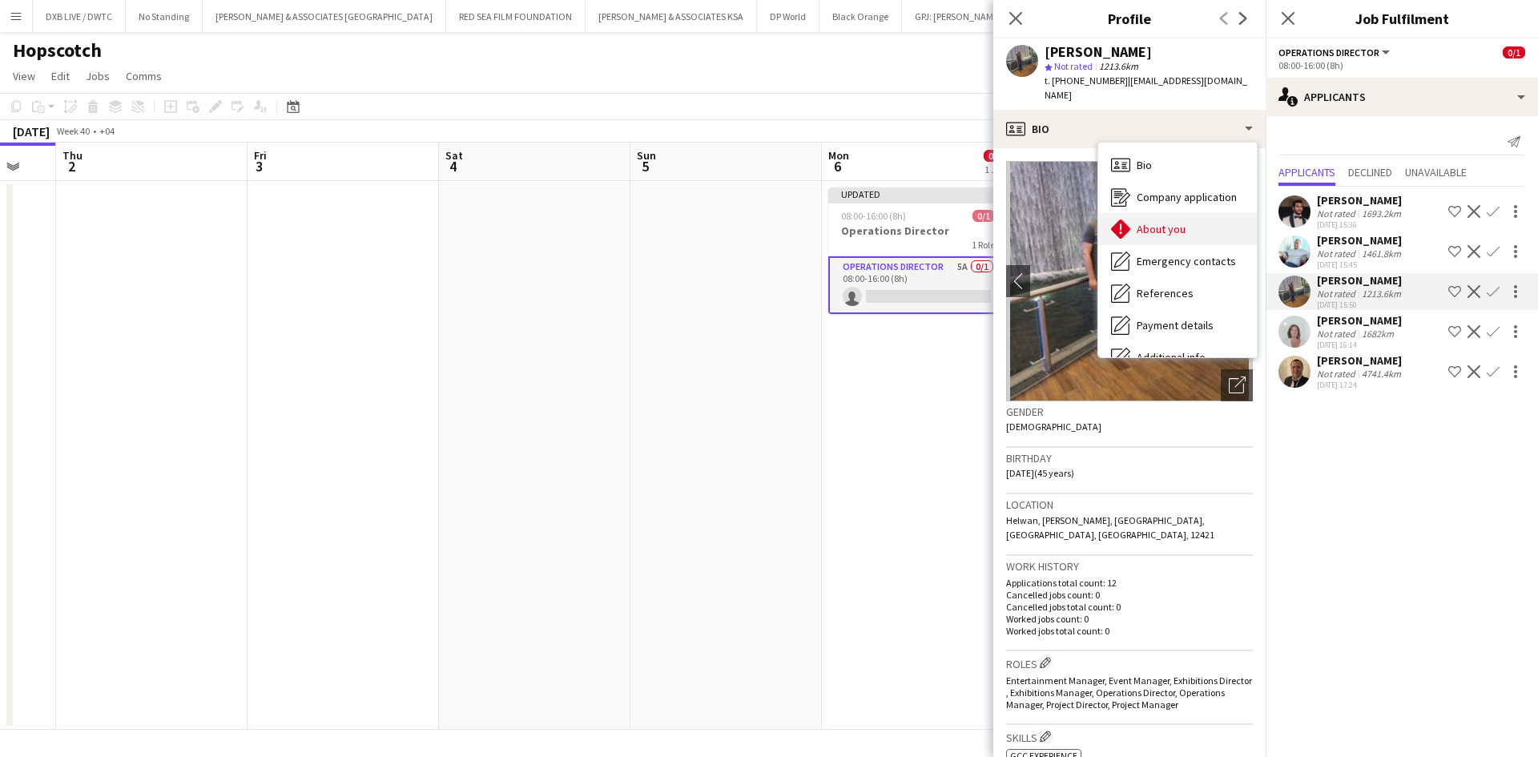
click at [1183, 223] on div "About you About you" at bounding box center [1177, 229] width 159 height 32
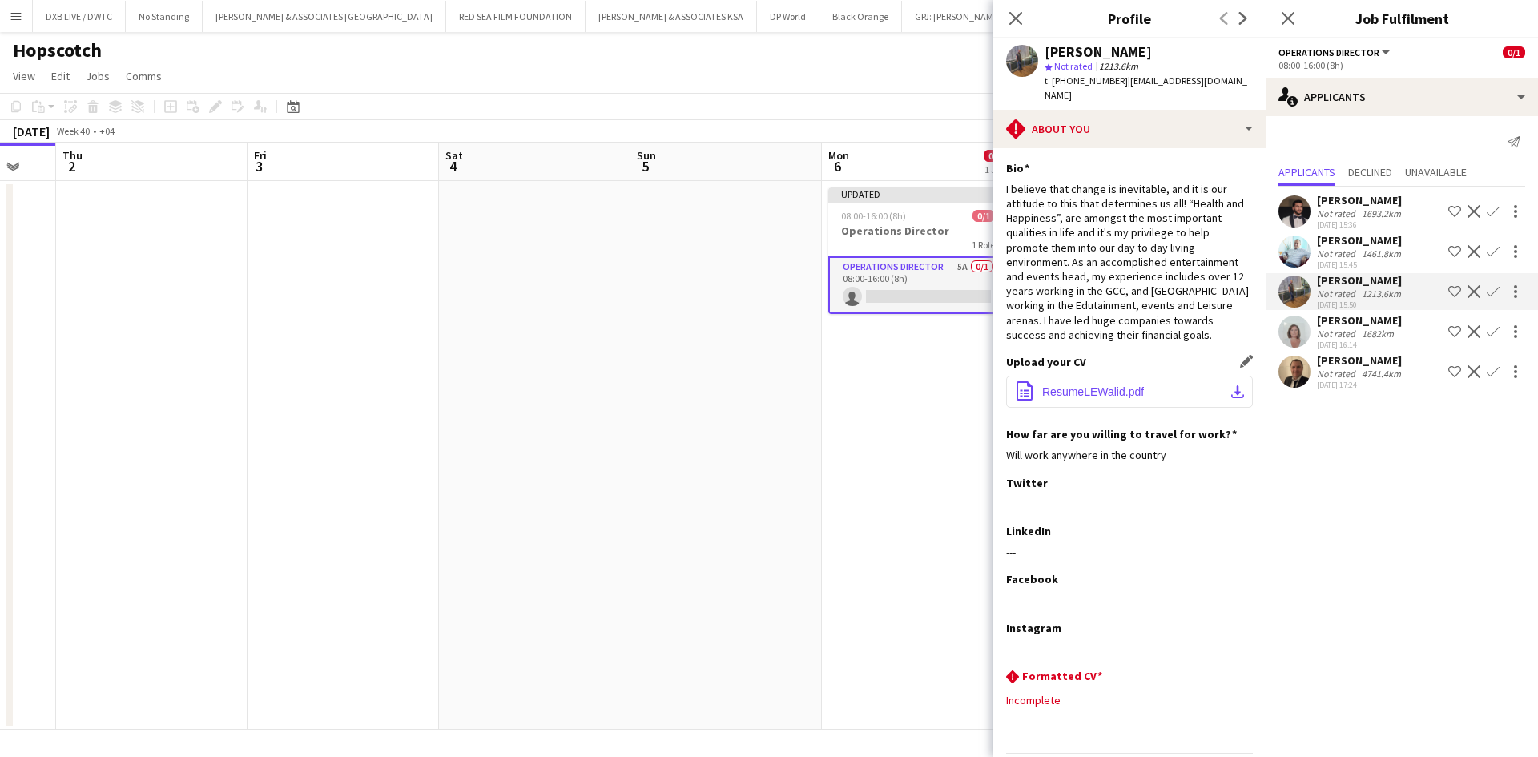
click at [1142, 385] on span "ResumeLEWalid.pdf" at bounding box center [1093, 391] width 102 height 13
click at [1479, 285] on app-icon "Decline" at bounding box center [1474, 291] width 13 height 13
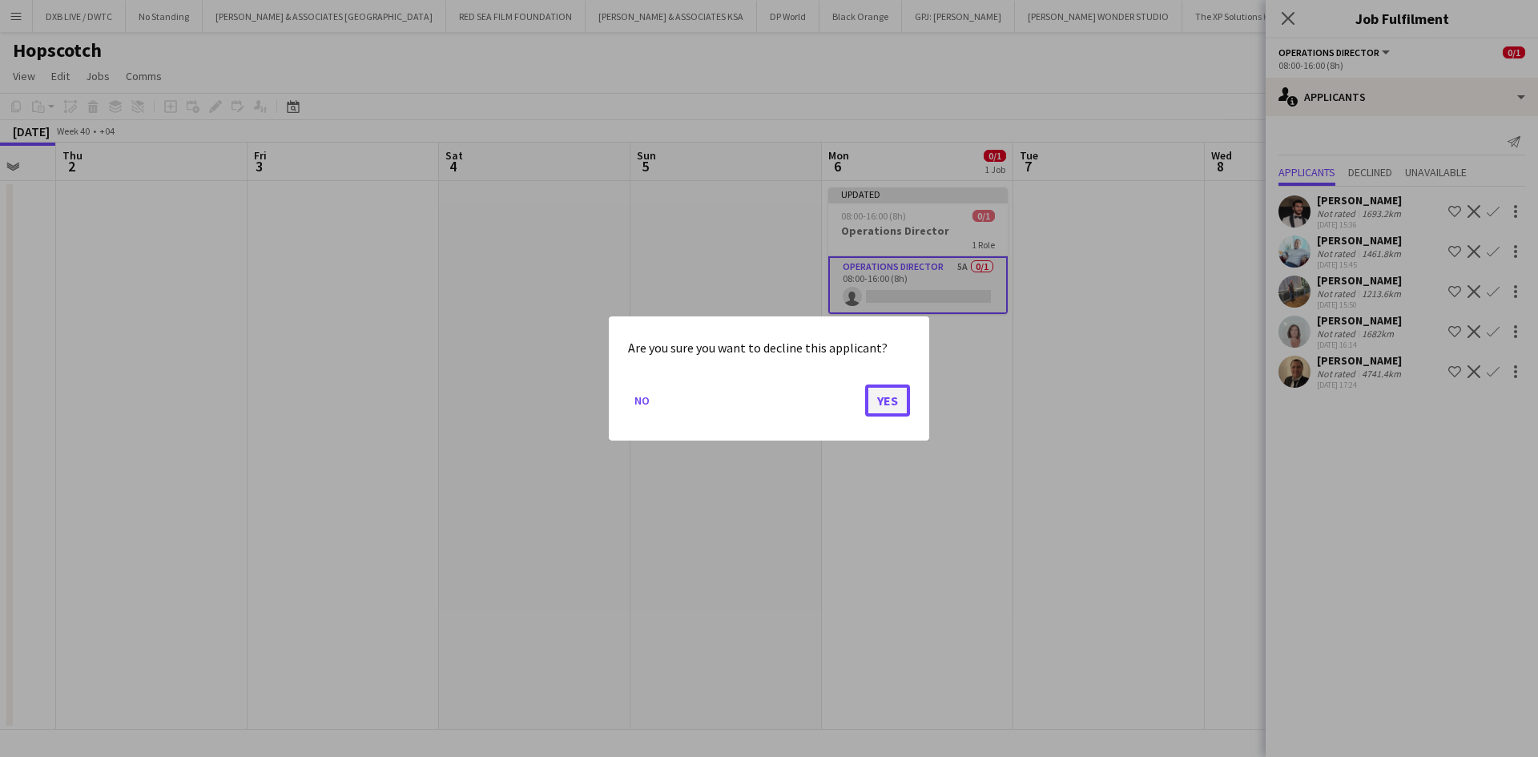
click at [900, 408] on button "Yes" at bounding box center [887, 401] width 45 height 32
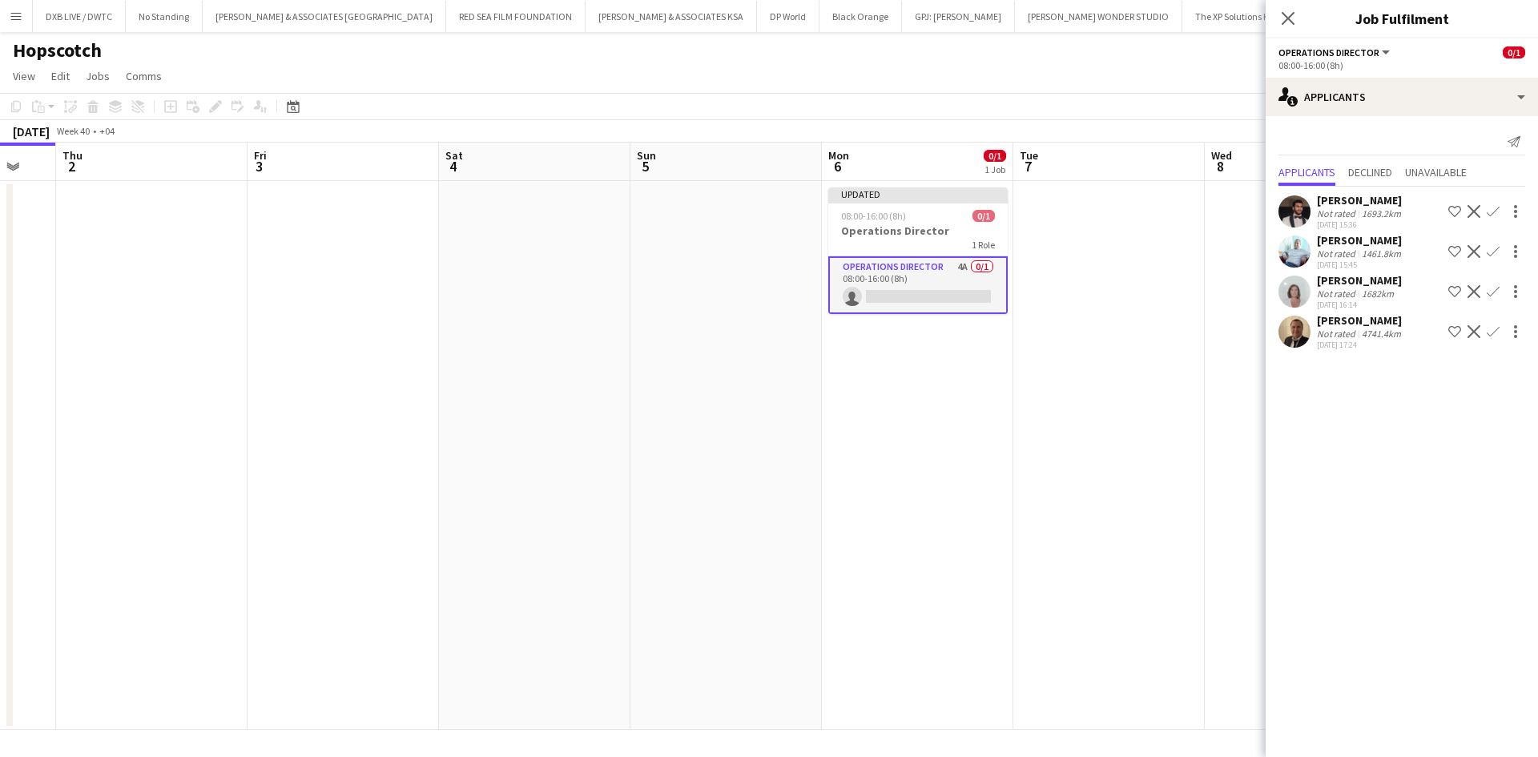
click at [1324, 207] on div "Not rated" at bounding box center [1338, 213] width 42 height 12
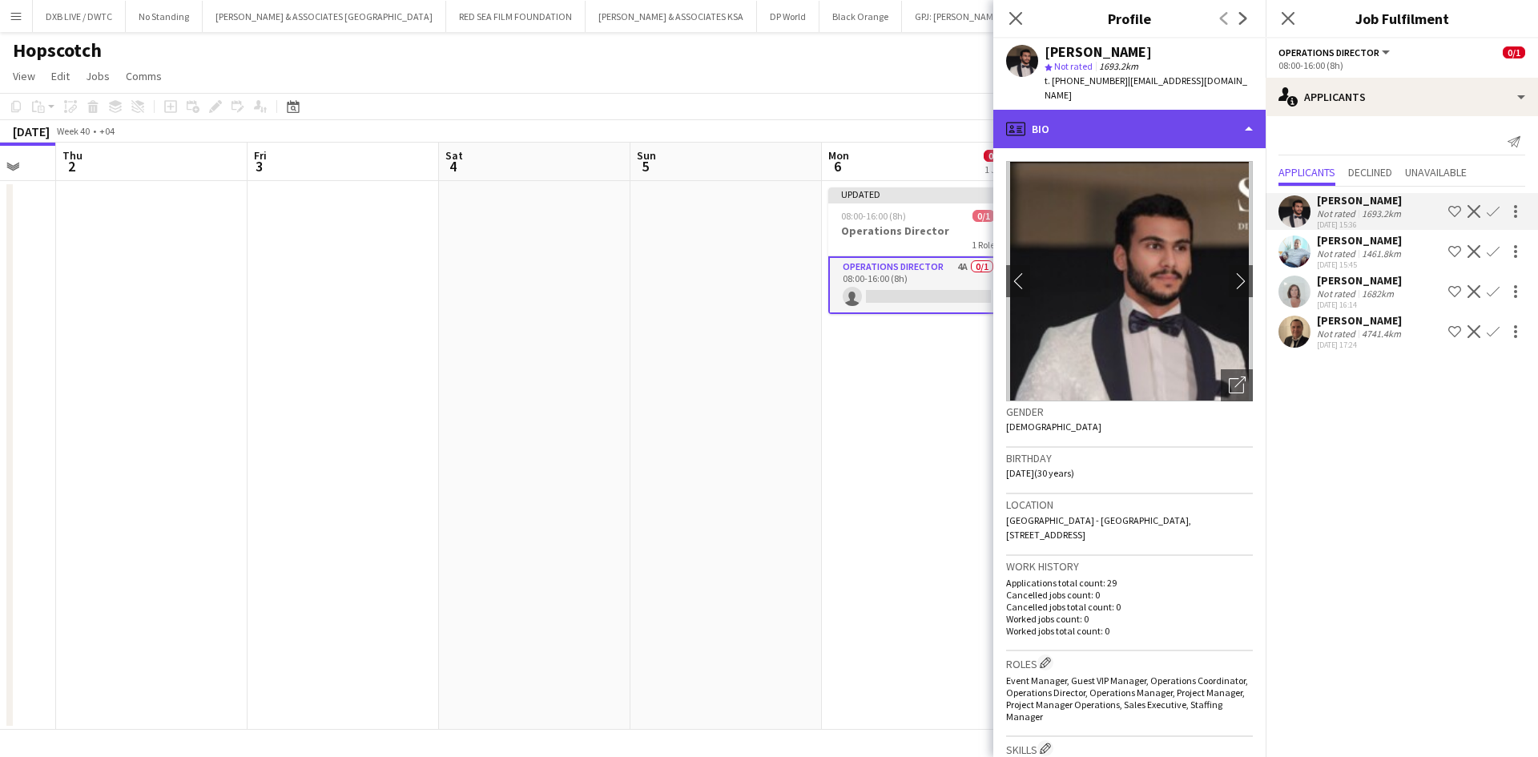
click at [1138, 113] on div "profile Bio" at bounding box center [1129, 129] width 272 height 38
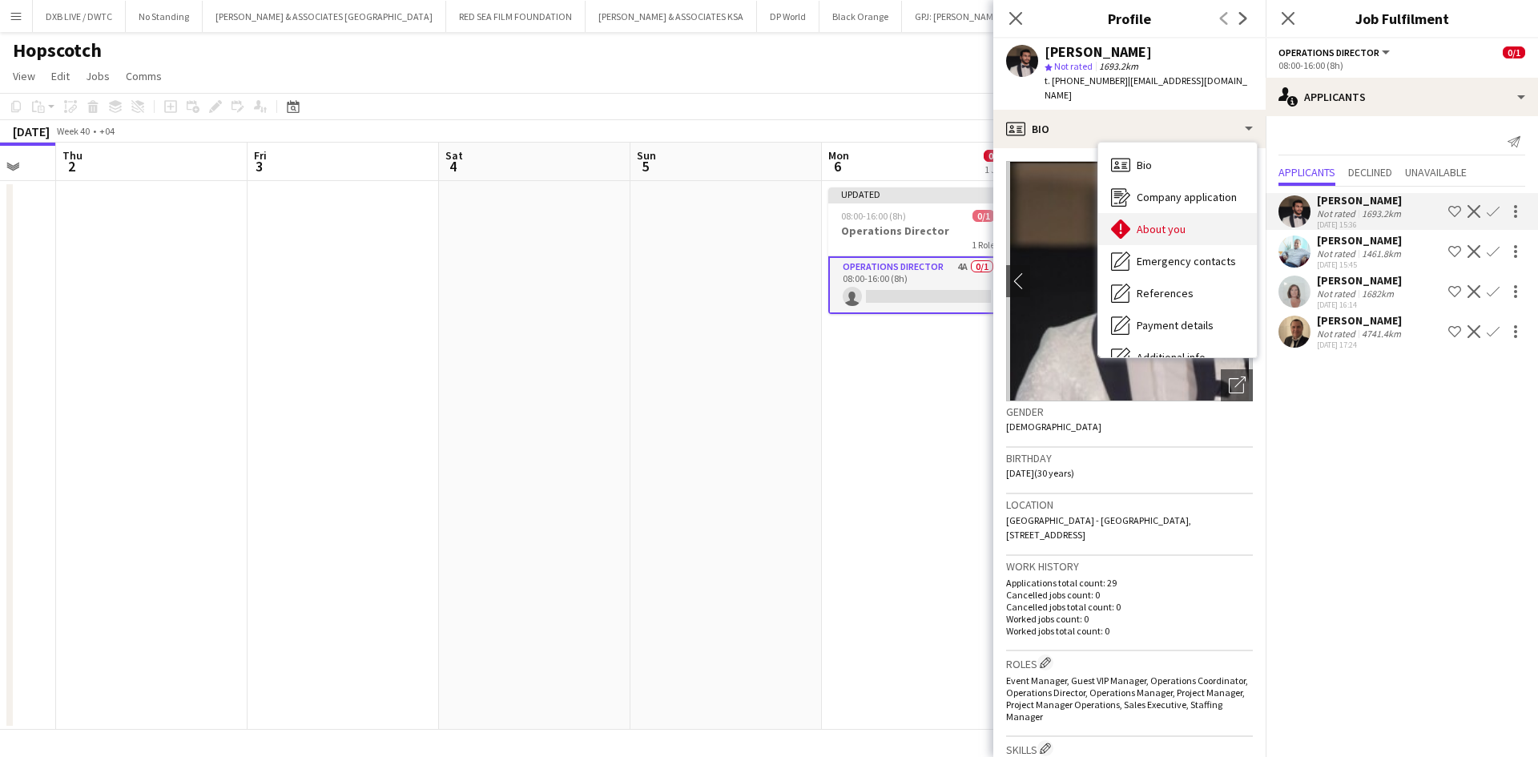
click at [1146, 225] on div "About you About you" at bounding box center [1177, 229] width 159 height 32
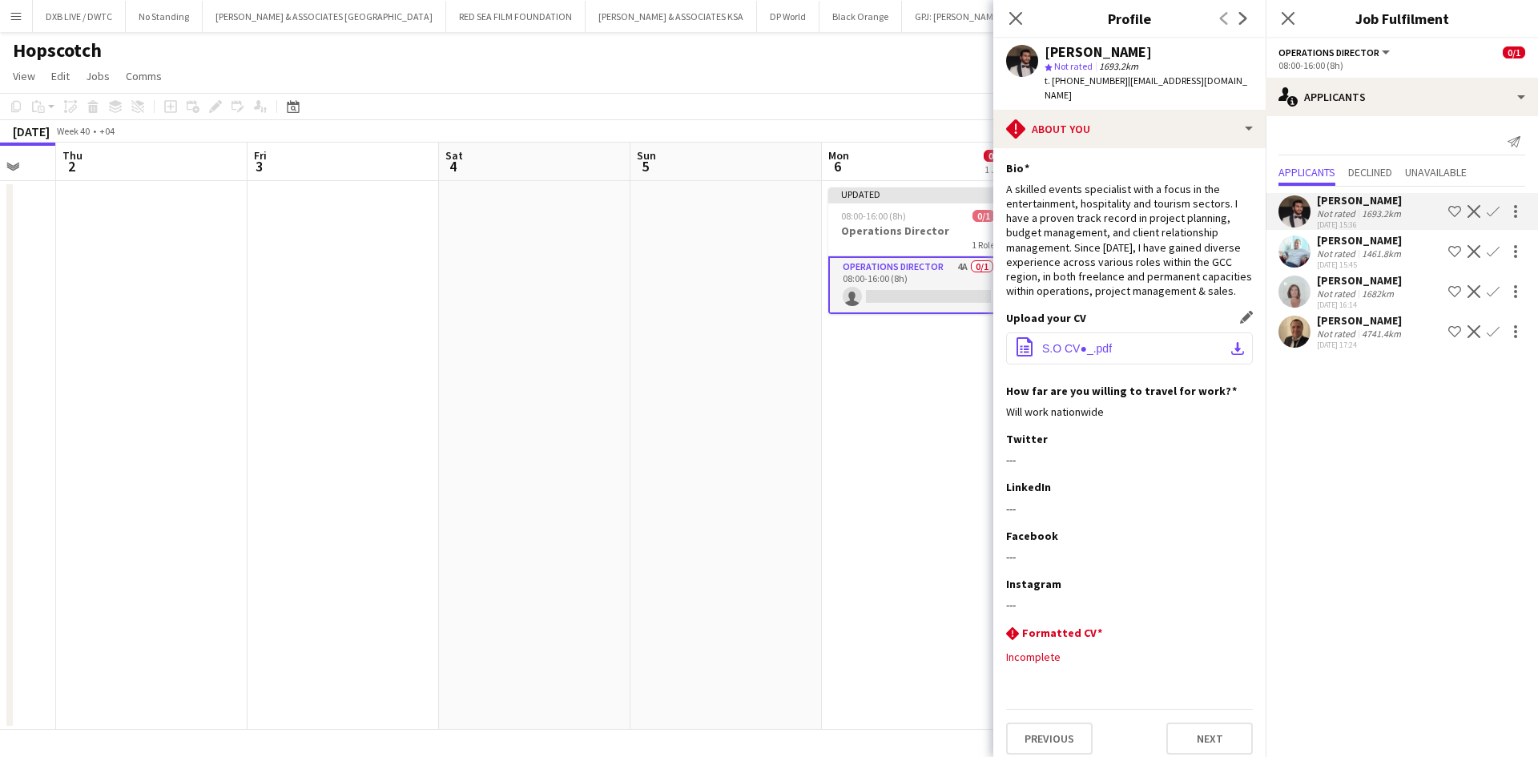
click at [1079, 342] on span "S.O CV●_.pdf" at bounding box center [1077, 348] width 70 height 13
click at [1023, 19] on icon "Close pop-in" at bounding box center [1015, 17] width 15 height 15
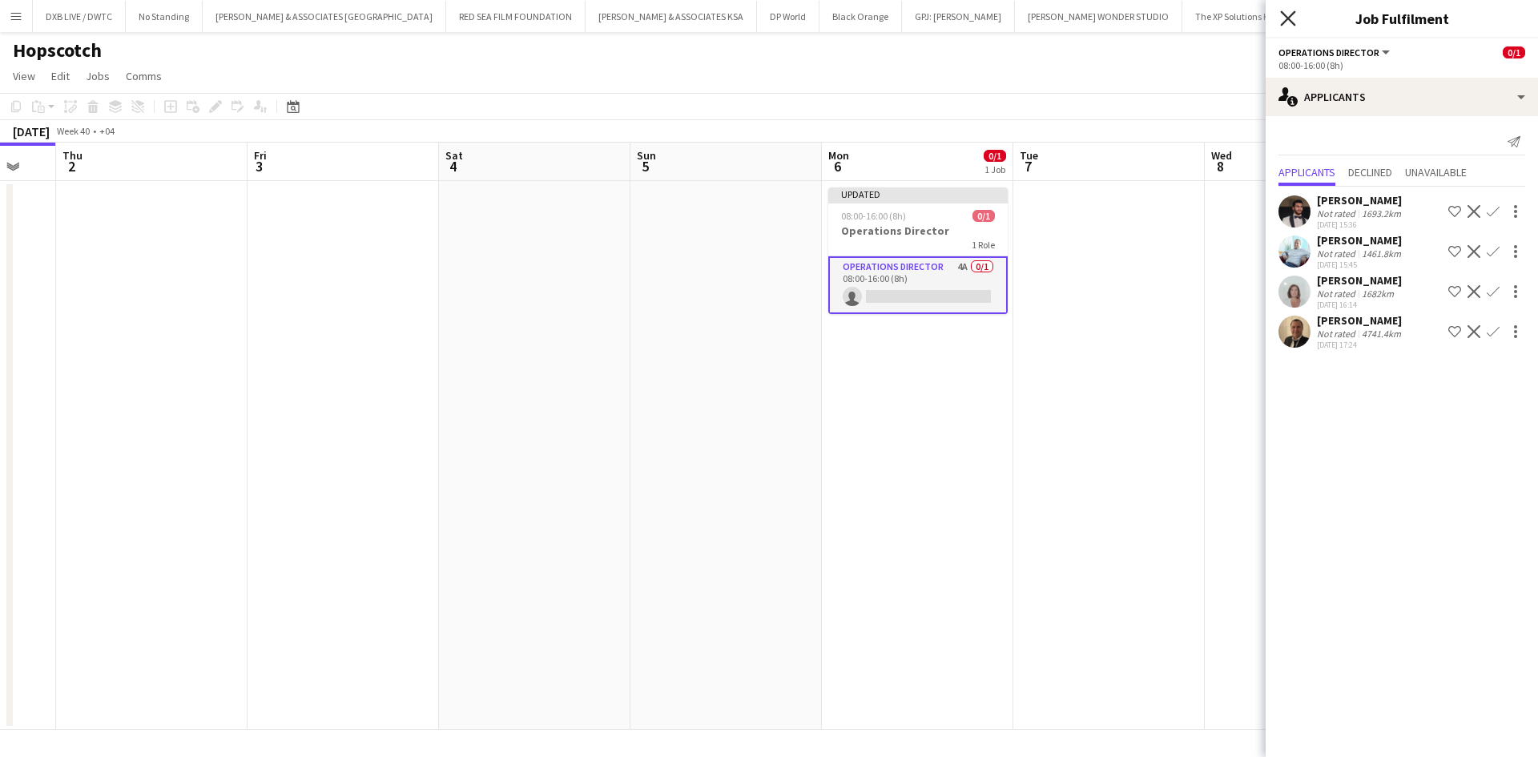
click at [1292, 17] on icon "Close pop-in" at bounding box center [1287, 17] width 15 height 15
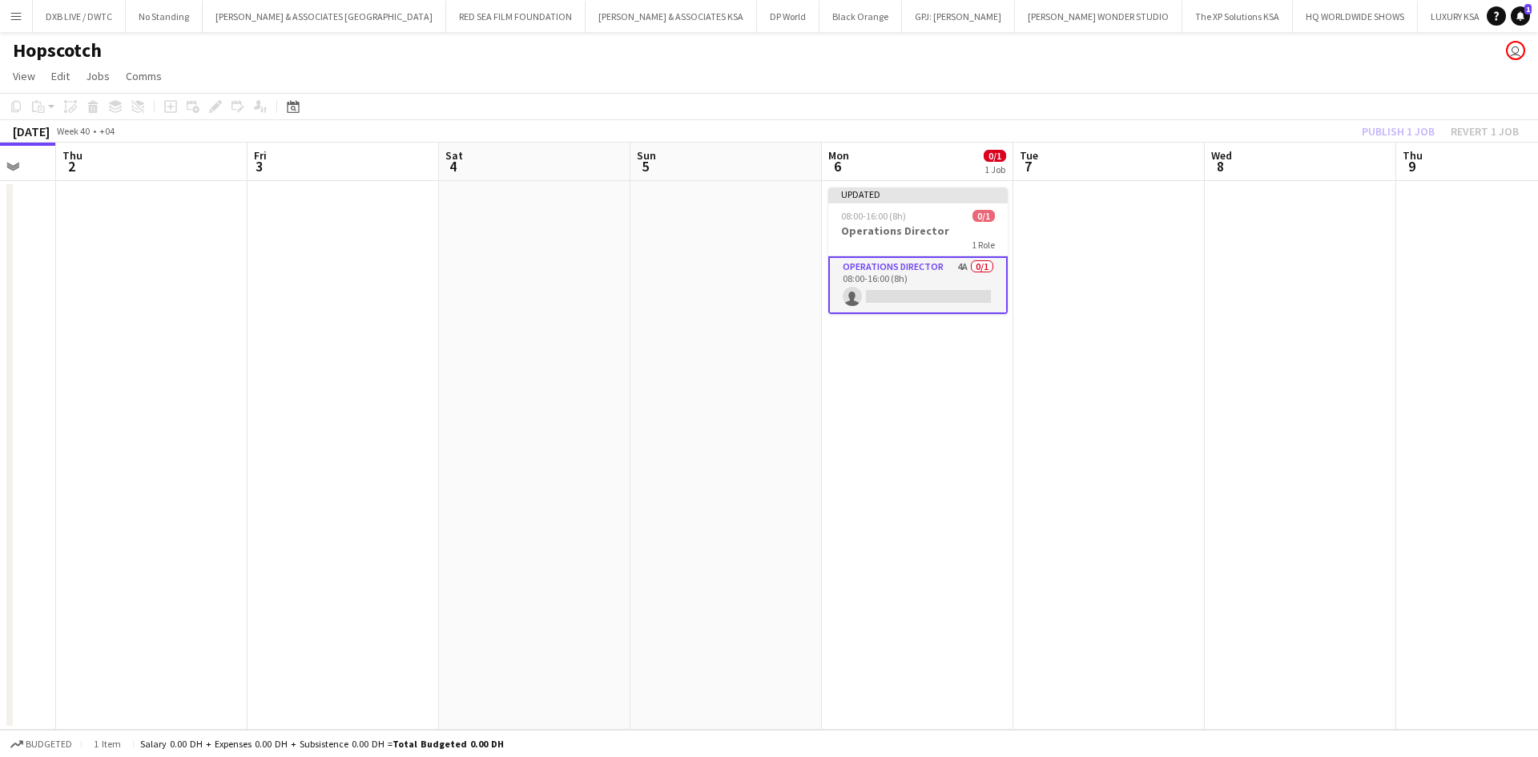
click at [1383, 127] on div "Publish 1 job Revert 1 job" at bounding box center [1440, 131] width 195 height 21
click at [1383, 127] on button "Publish 1 job" at bounding box center [1398, 131] width 86 height 21
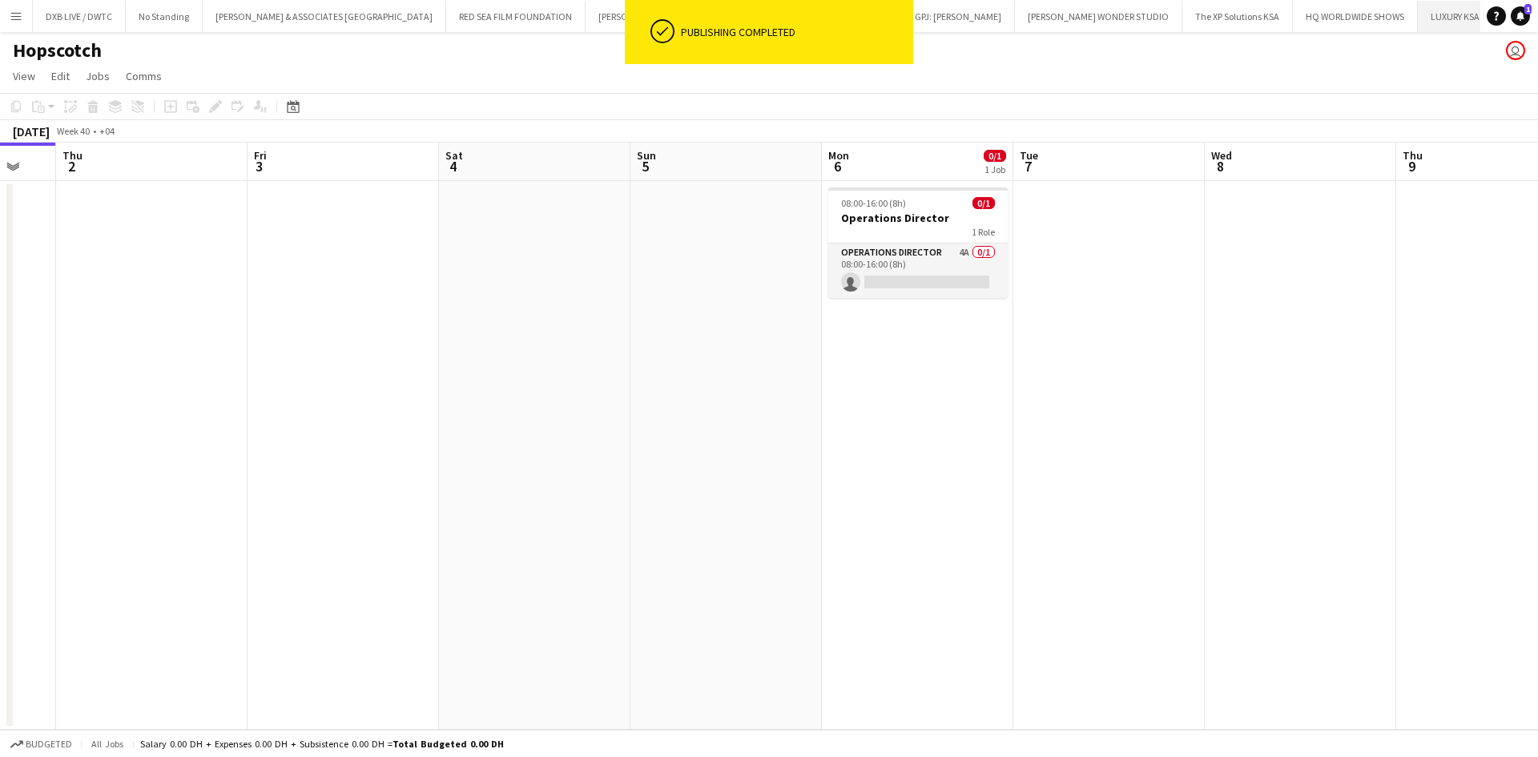
click at [1418, 23] on button "LUXURY KSA Close" at bounding box center [1455, 16] width 75 height 31
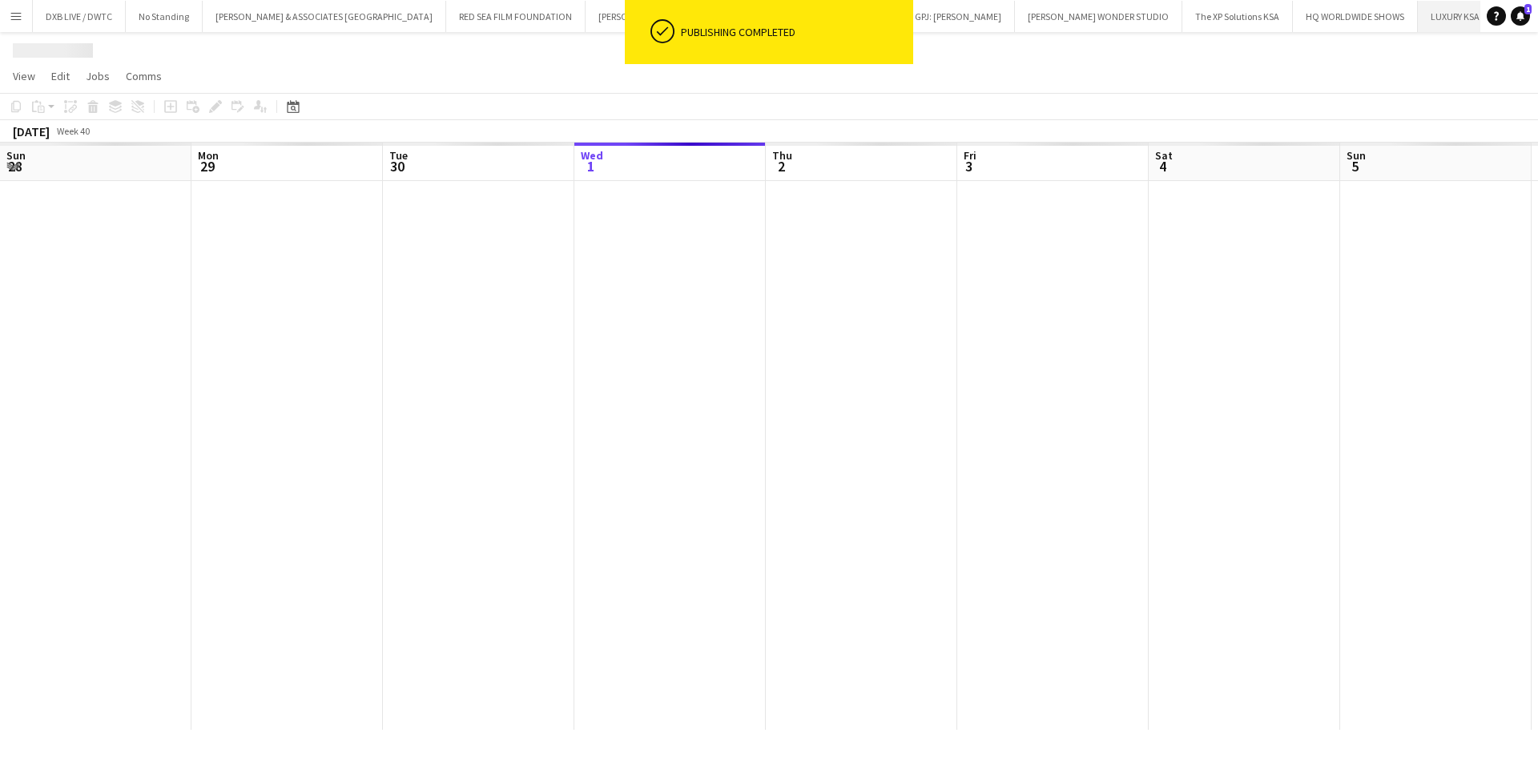
scroll to position [0, 383]
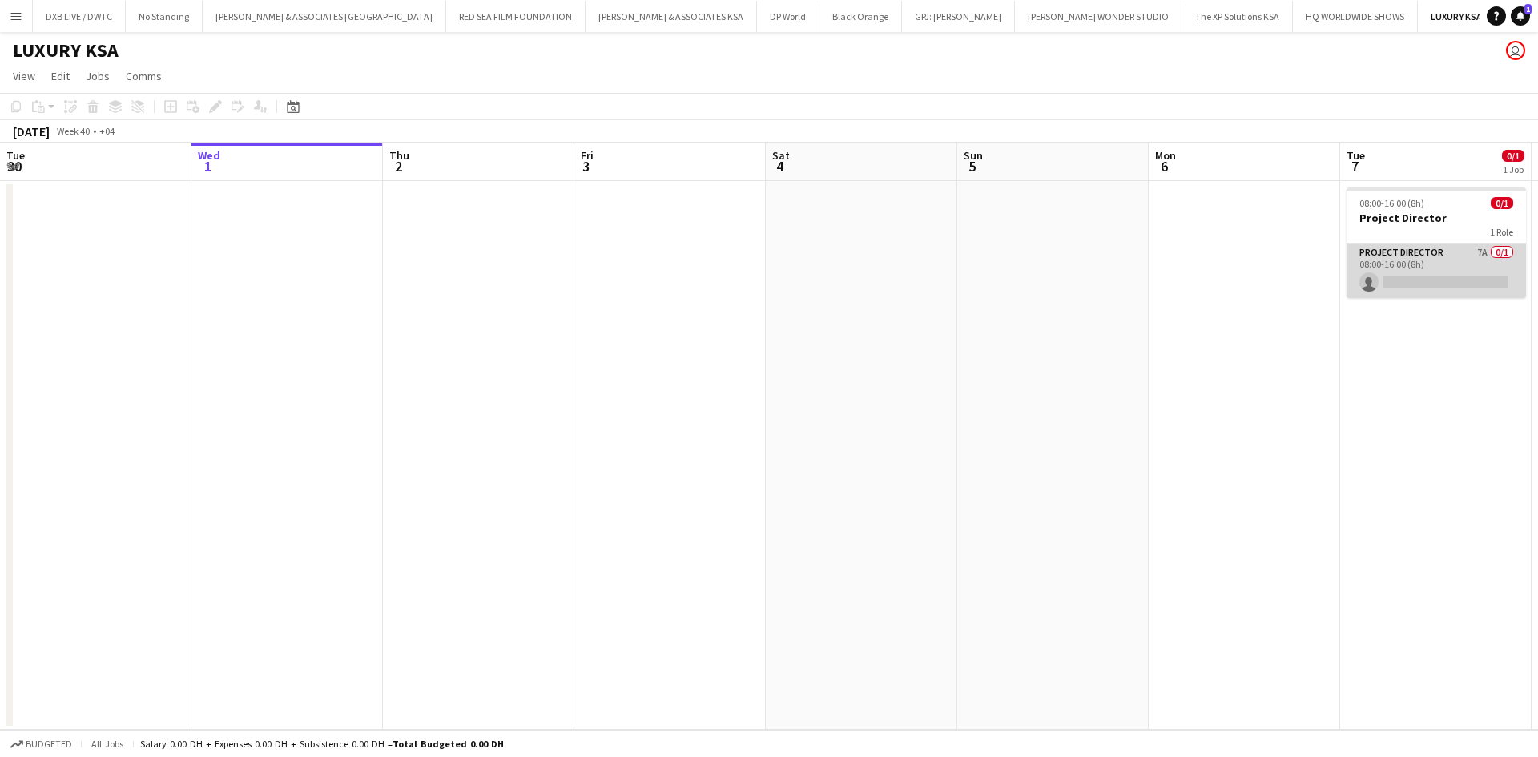
click at [1413, 264] on app-card-role "Project Director 7A 0/1 08:00-16:00 (8h) single-neutral-actions" at bounding box center [1436, 271] width 179 height 54
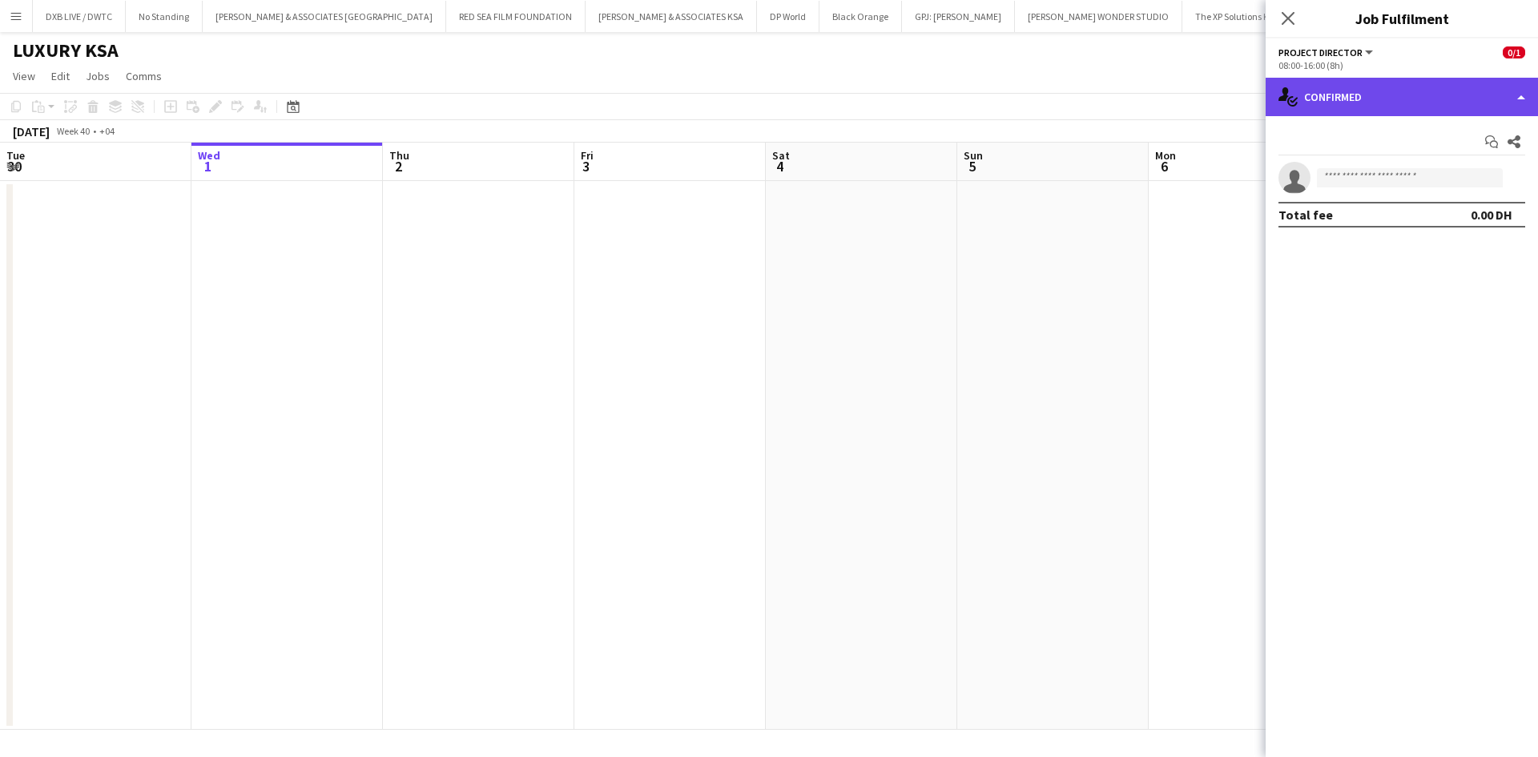
click at [1349, 78] on div "single-neutral-actions-check-2 Confirmed" at bounding box center [1402, 97] width 272 height 38
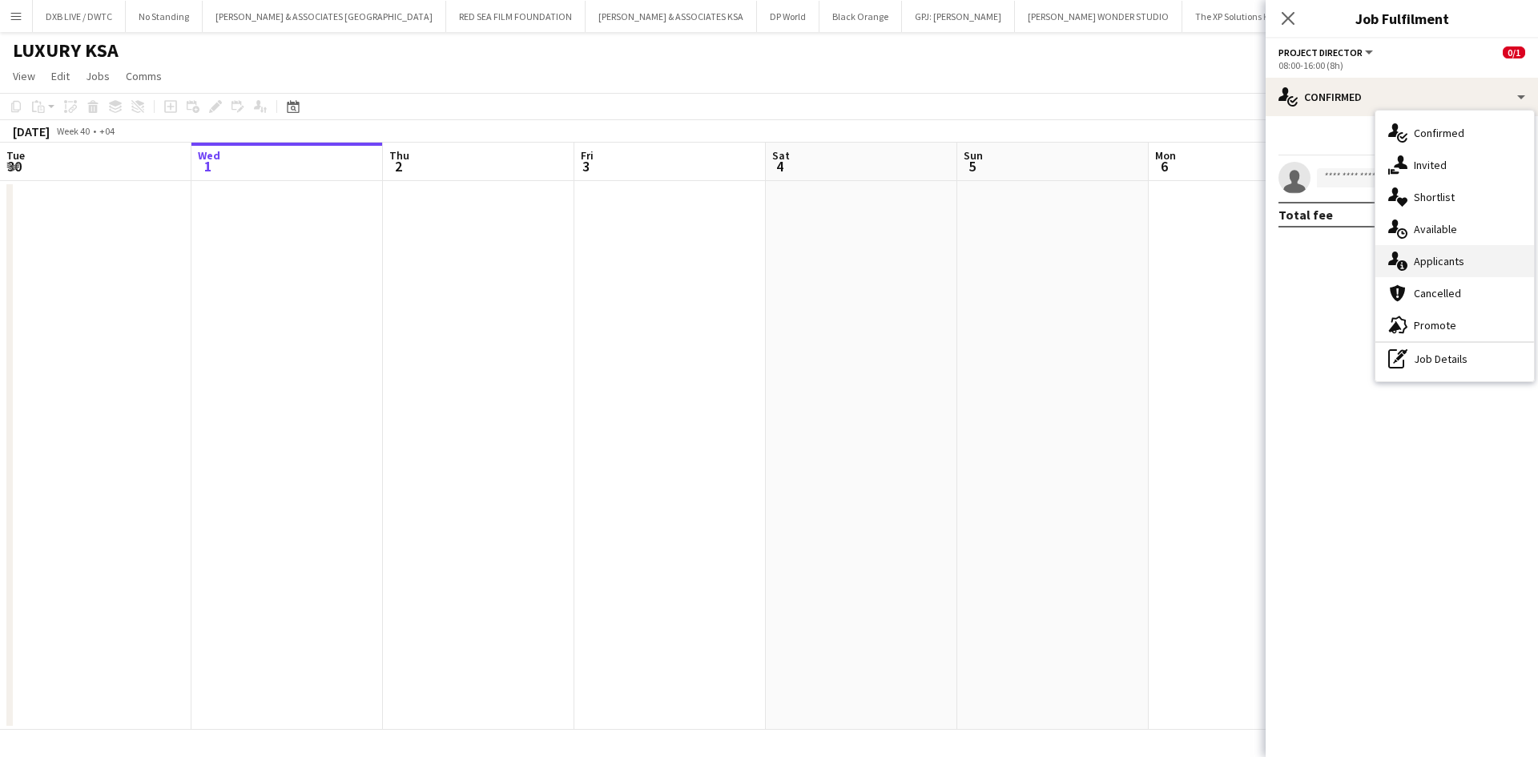
click at [1424, 247] on div "single-neutral-actions-information Applicants" at bounding box center [1454, 261] width 159 height 32
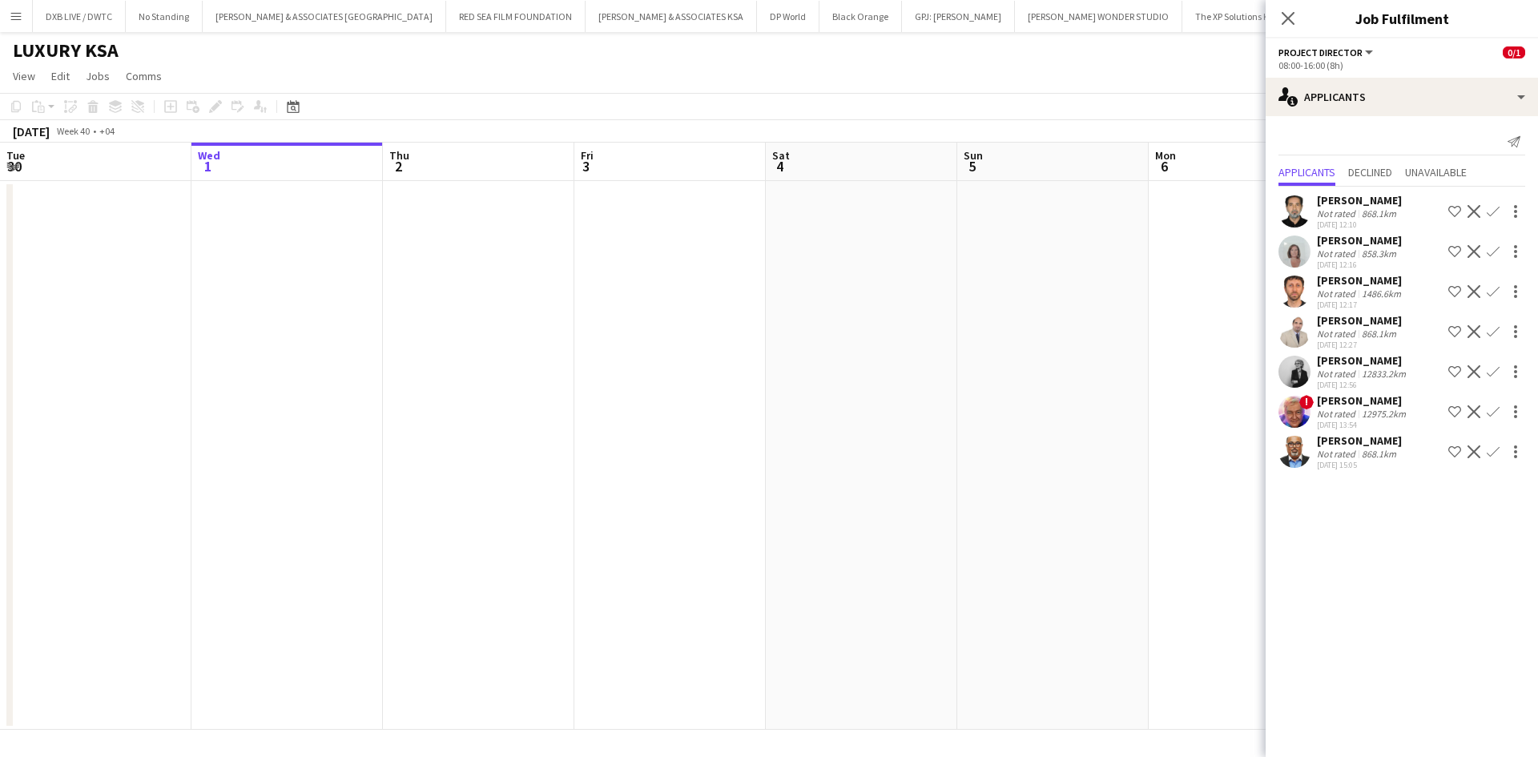
click at [1276, 16] on div "Close pop-in" at bounding box center [1288, 18] width 45 height 37
click at [1281, 16] on icon "Close pop-in" at bounding box center [1287, 17] width 15 height 15
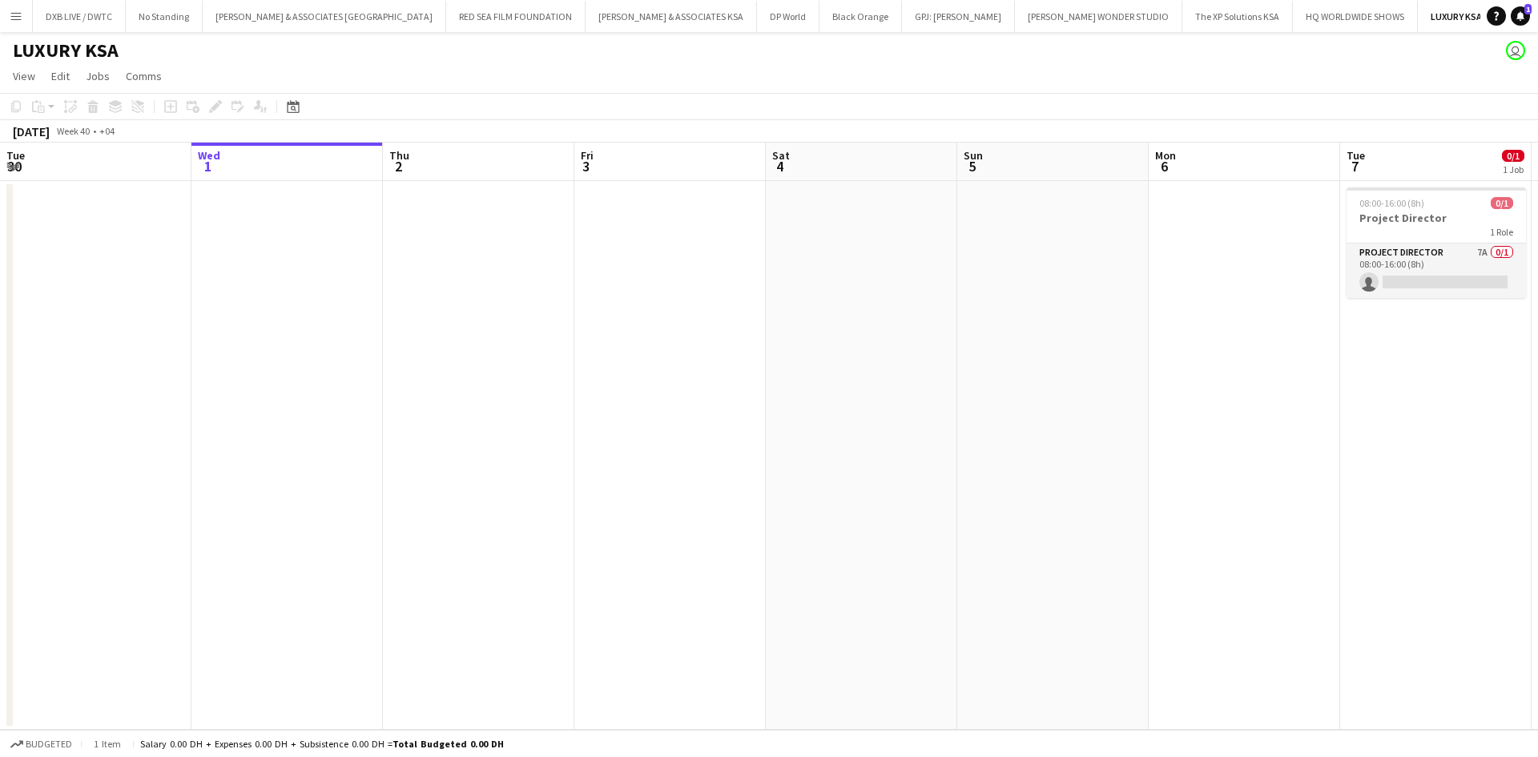
scroll to position [0, 635]
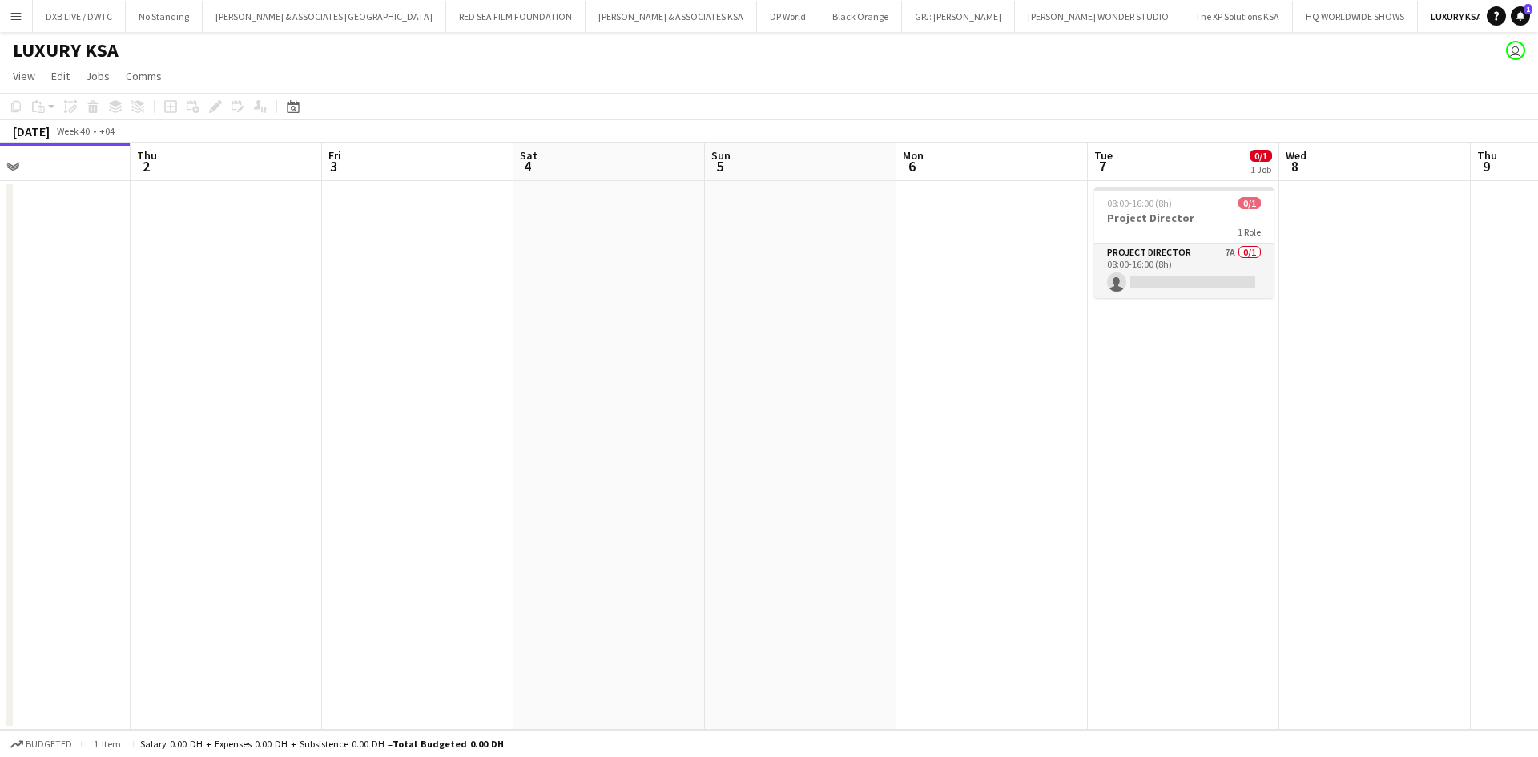
drag, startPoint x: 717, startPoint y: 372, endPoint x: 465, endPoint y: 369, distance: 252.4
click at [465, 369] on app-calendar-viewport "Sun 28 Mon 29 Tue 30 Wed 1 Thu 2 Fri 3 Sat 4 Sun 5 Mon 6 Tue 7 0/1 1 Job Wed 8 …" at bounding box center [769, 436] width 1538 height 587
click at [1496, 22] on button "Hopscotch Close" at bounding box center [1531, 16] width 70 height 31
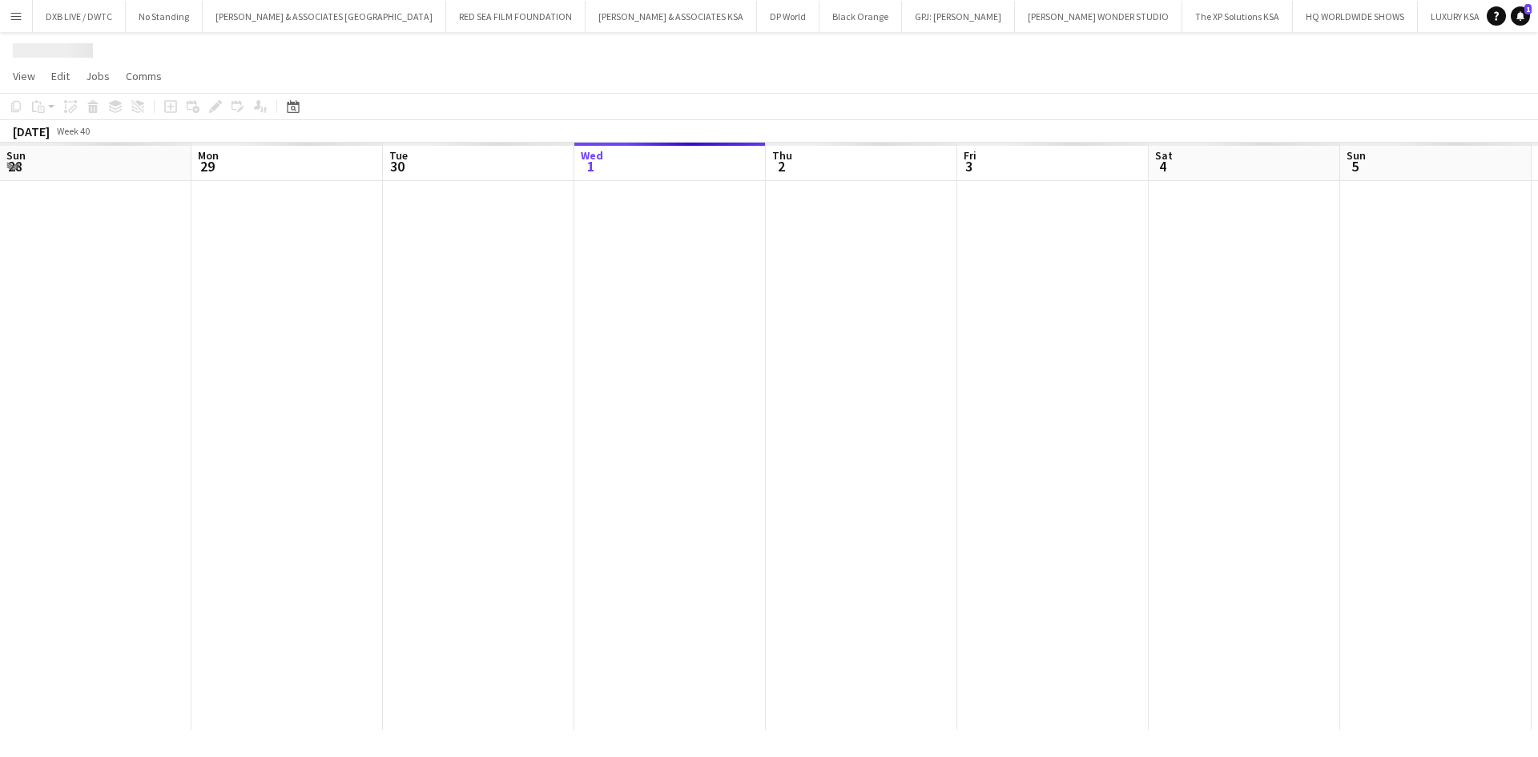
scroll to position [0, 383]
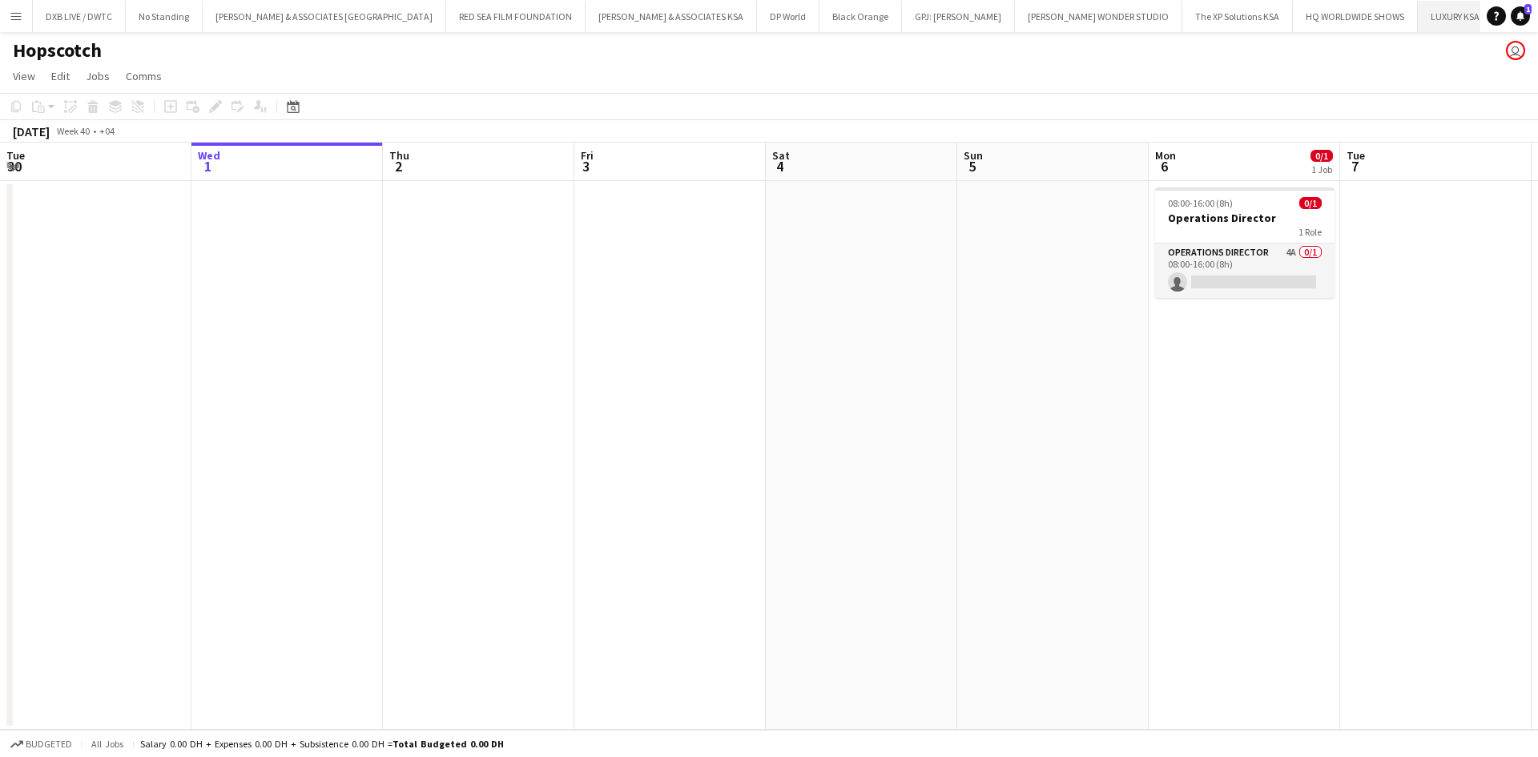
click at [1418, 28] on button "LUXURY KSA Close" at bounding box center [1455, 16] width 75 height 31
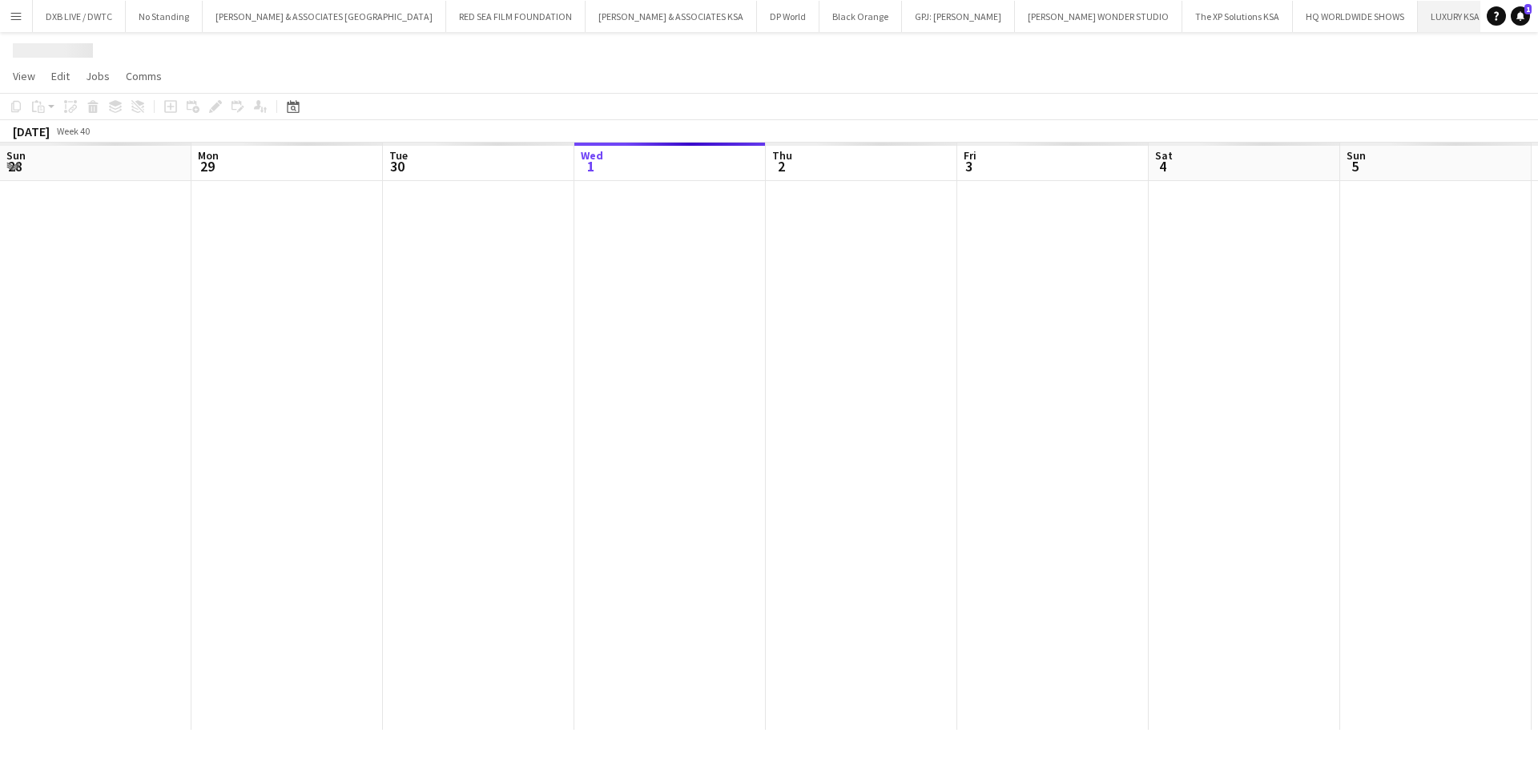
scroll to position [0, 383]
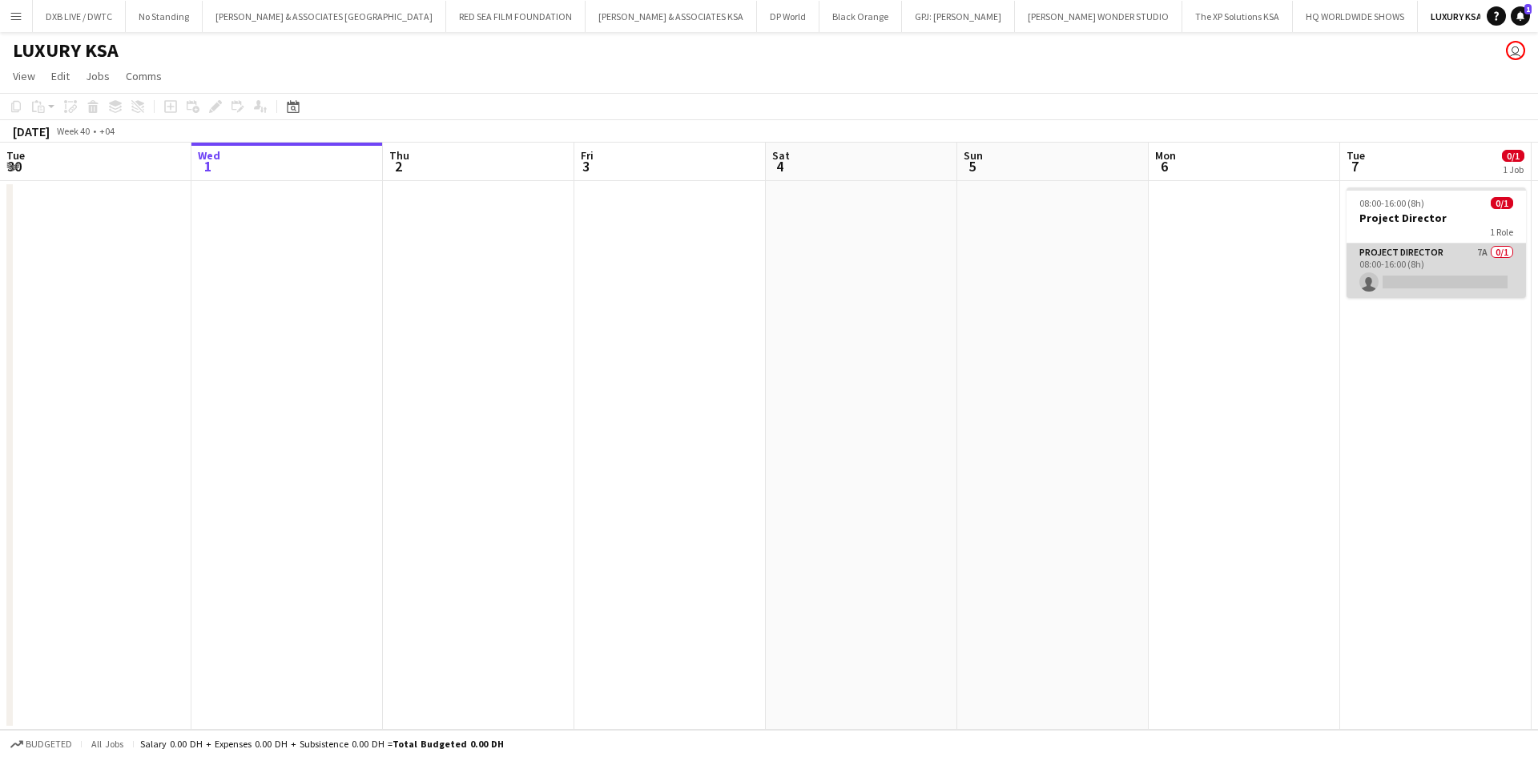
click at [1388, 264] on app-card-role "Project Director 7A 0/1 08:00-16:00 (8h) single-neutral-actions" at bounding box center [1436, 271] width 179 height 54
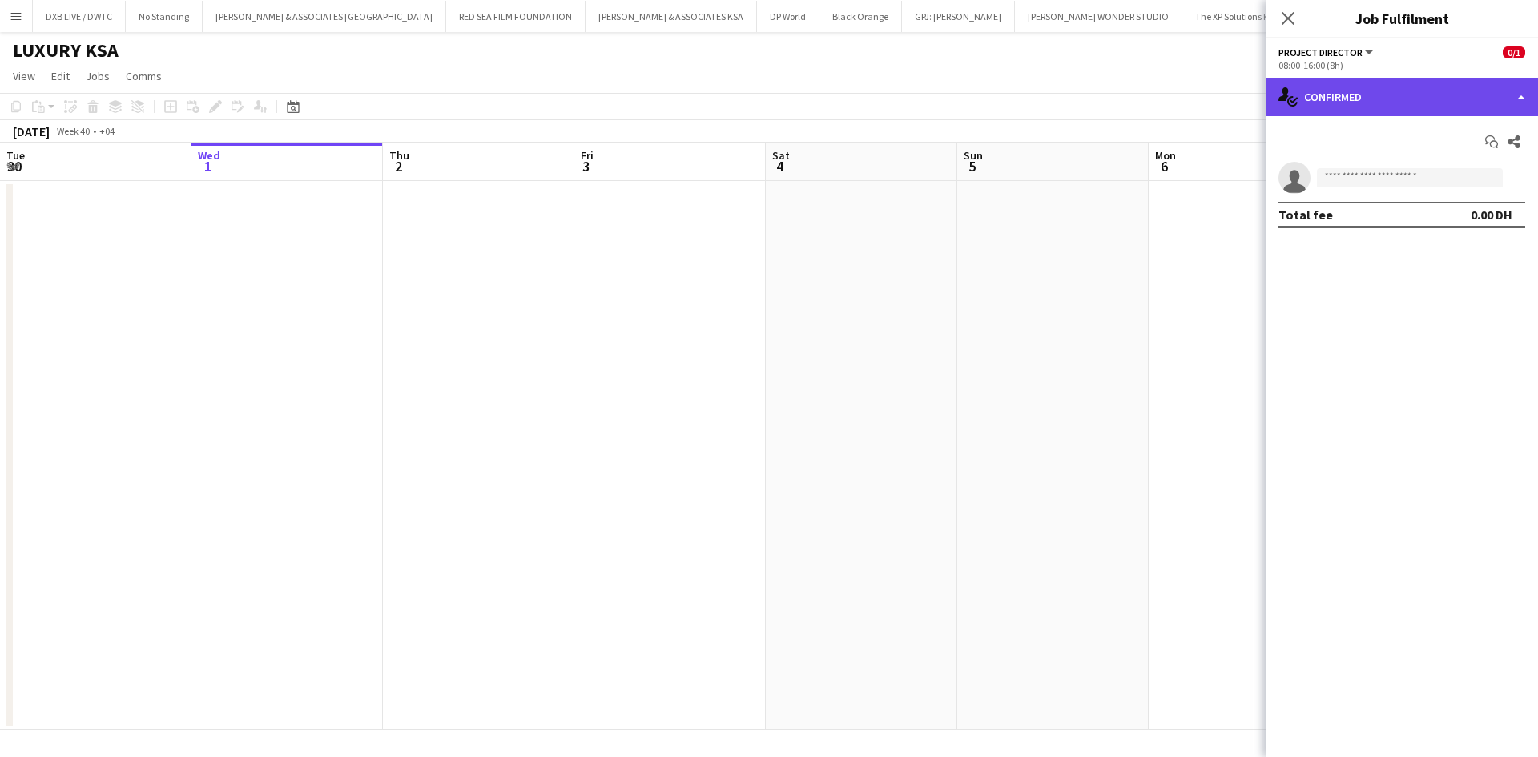
click at [1390, 104] on div "single-neutral-actions-check-2 Confirmed" at bounding box center [1402, 97] width 272 height 38
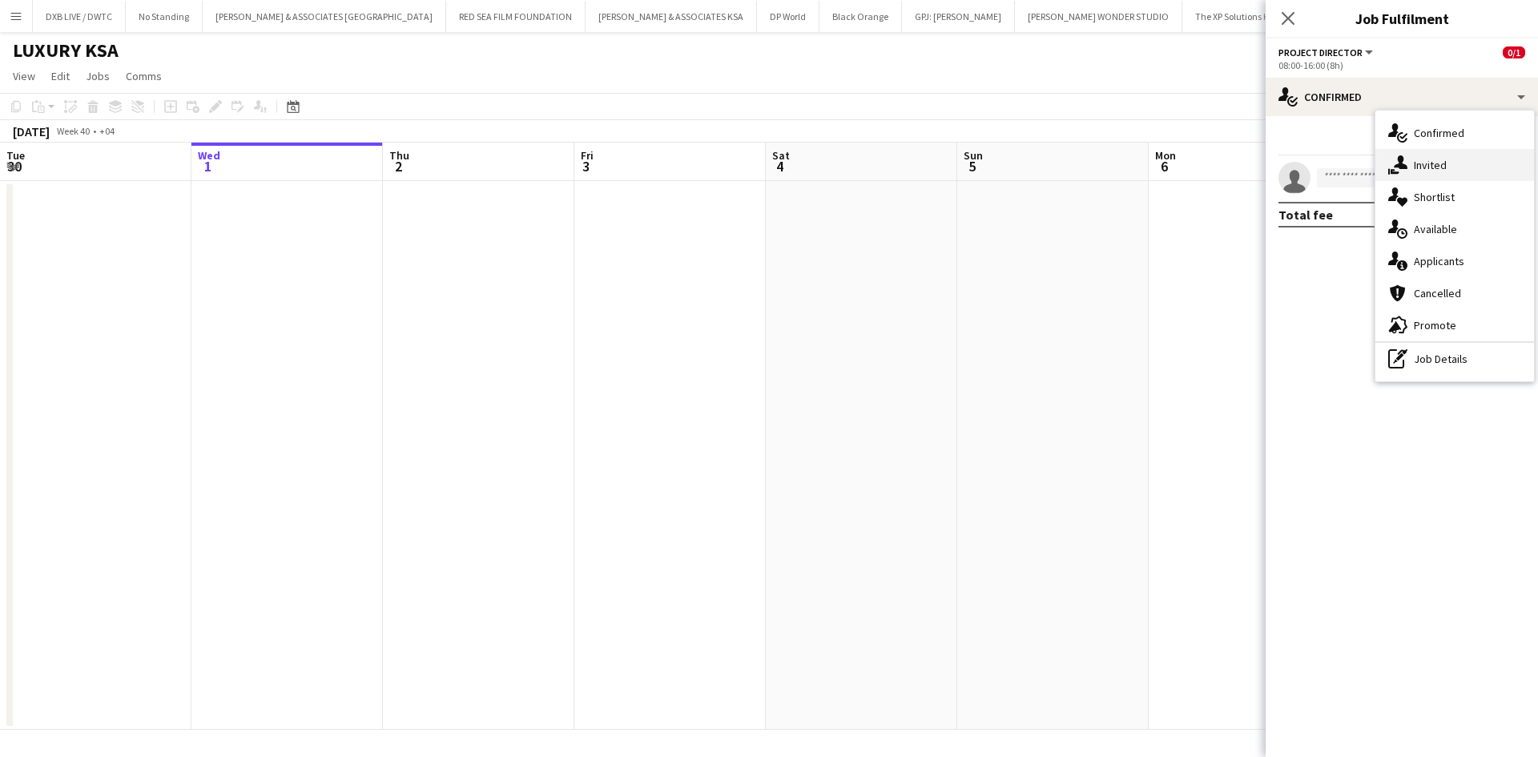
click at [1421, 163] on span "Invited" at bounding box center [1430, 165] width 33 height 14
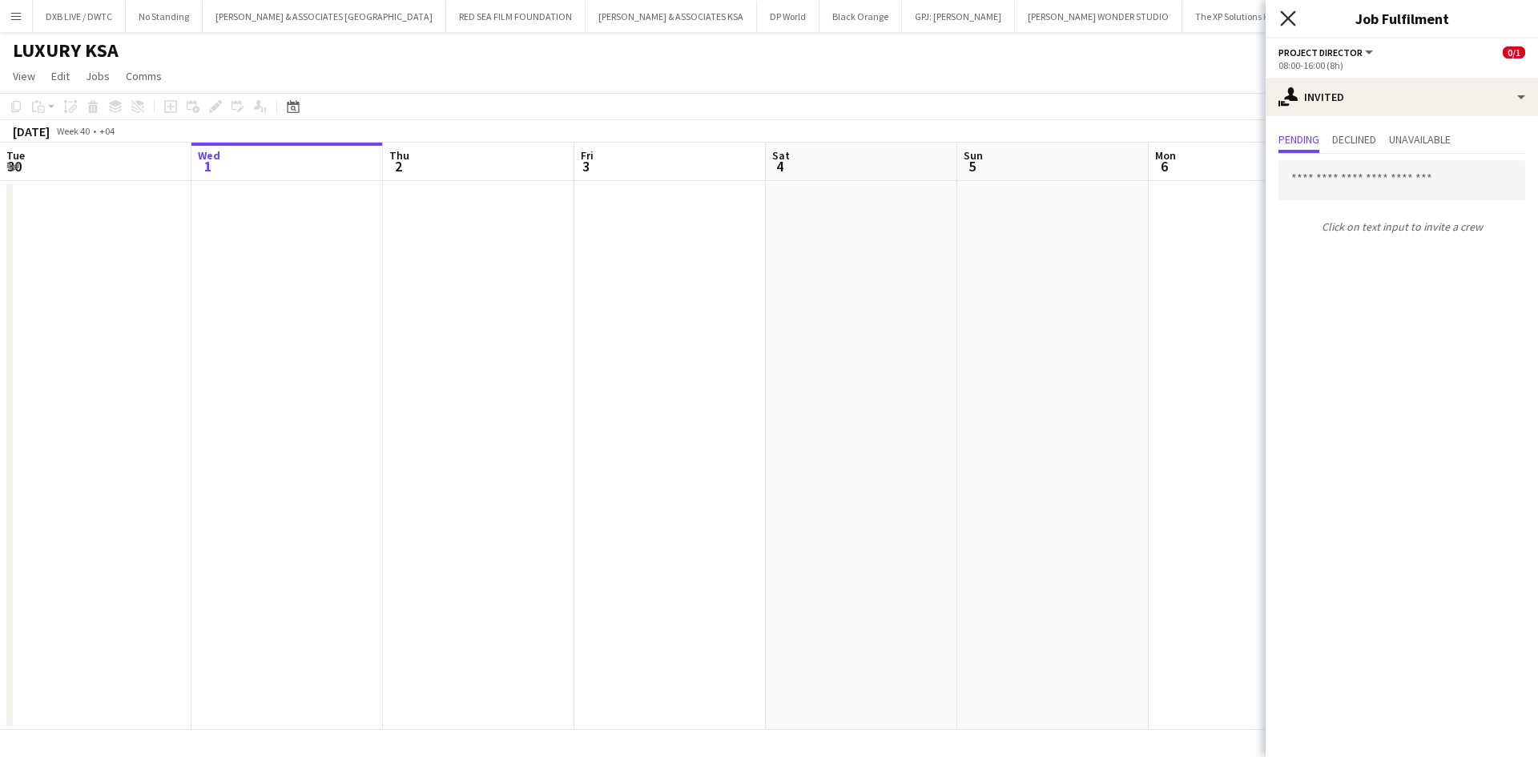
click at [1283, 23] on icon at bounding box center [1287, 17] width 15 height 15
